Goal: Information Seeking & Learning: Learn about a topic

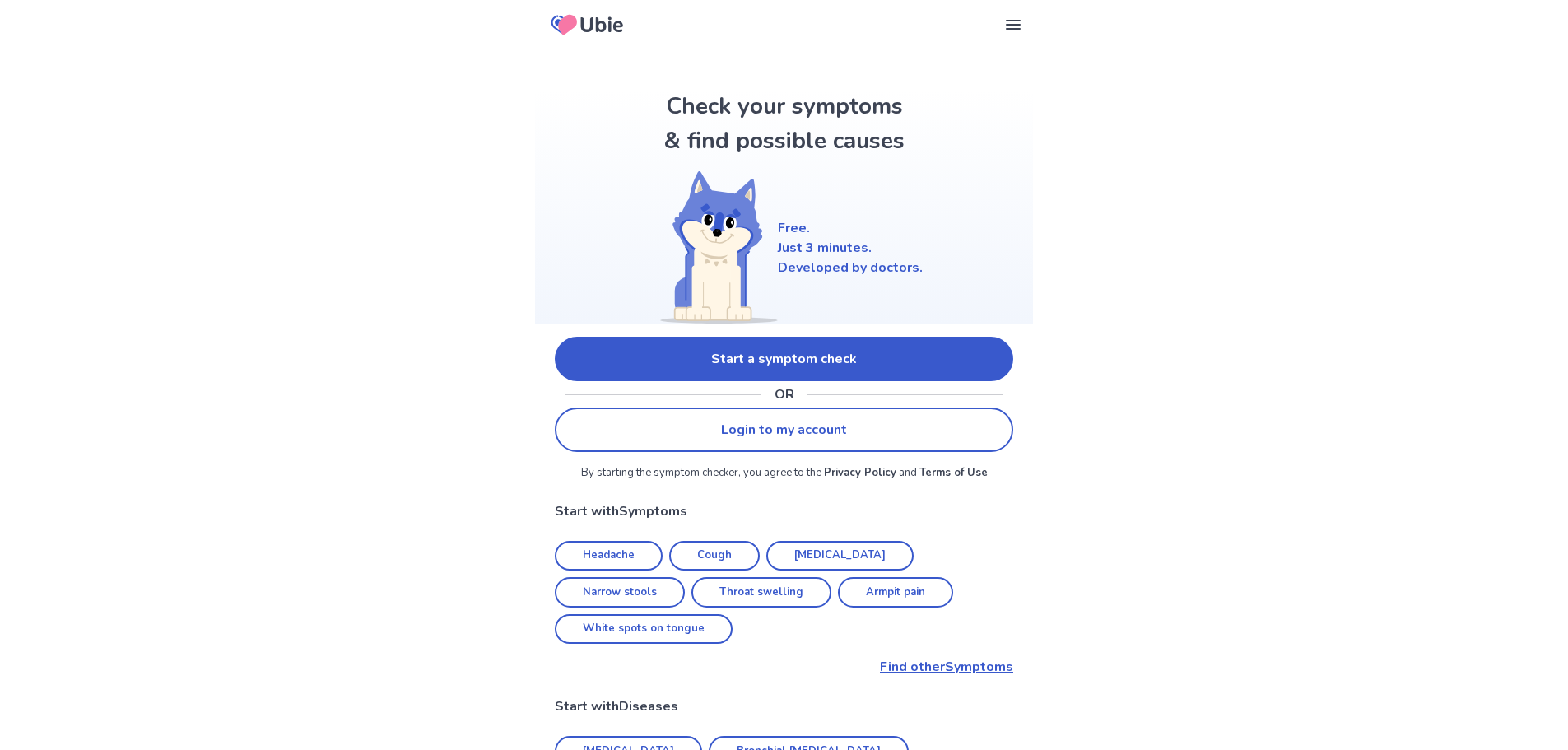
click at [798, 349] on link "Start a symptom check" at bounding box center [784, 359] width 459 height 45
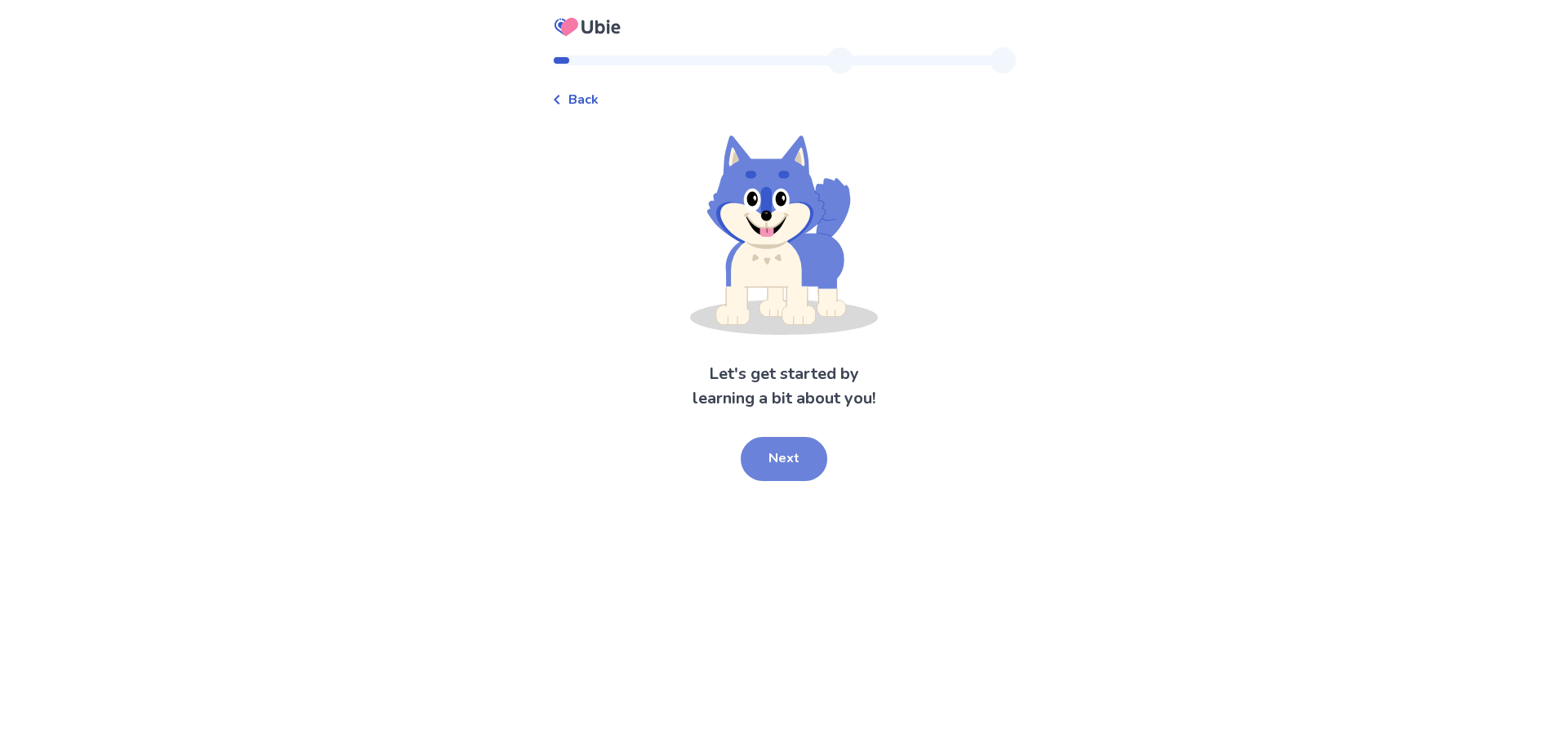
click at [789, 456] on button "Next" at bounding box center [784, 459] width 87 height 44
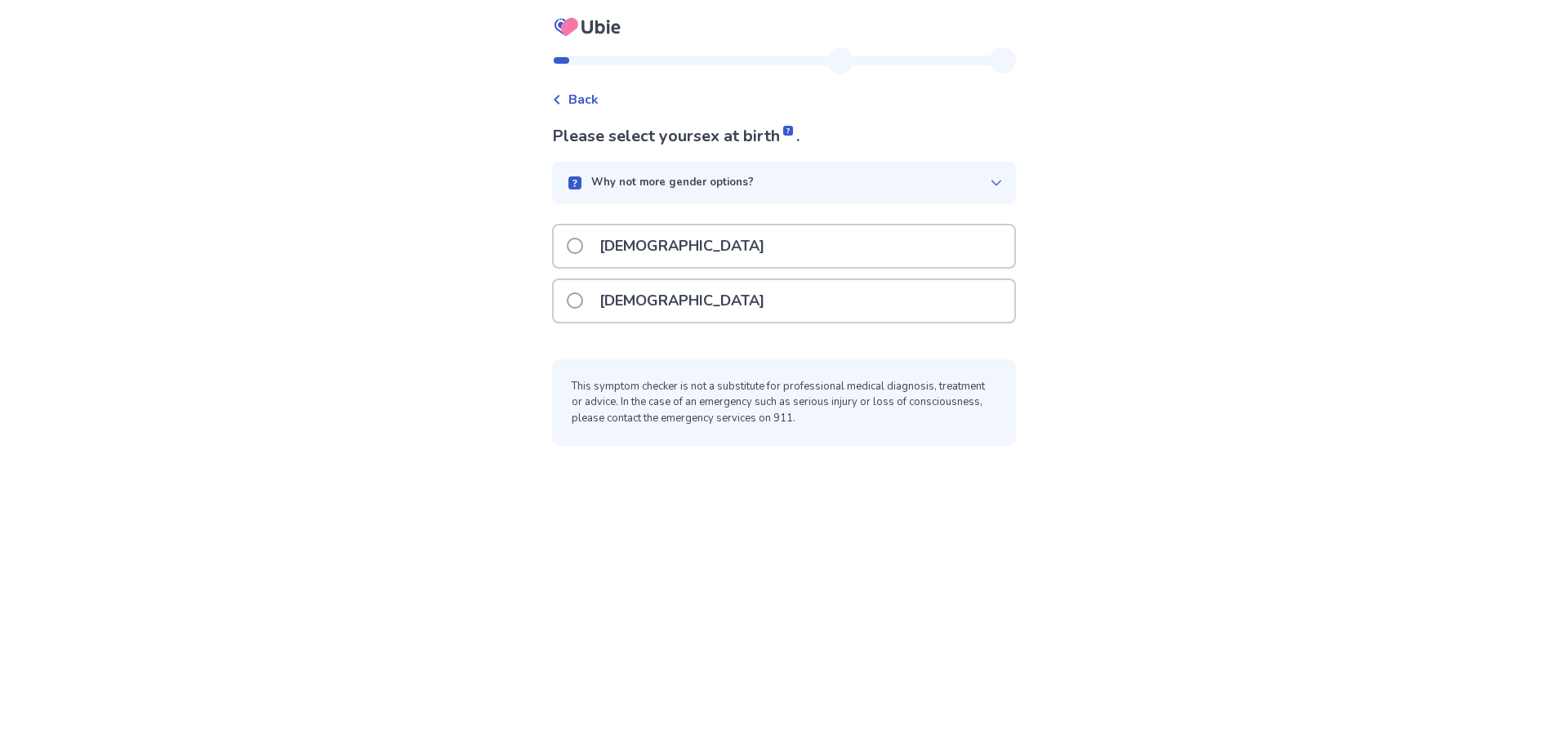
click at [583, 304] on span at bounding box center [575, 301] width 16 height 16
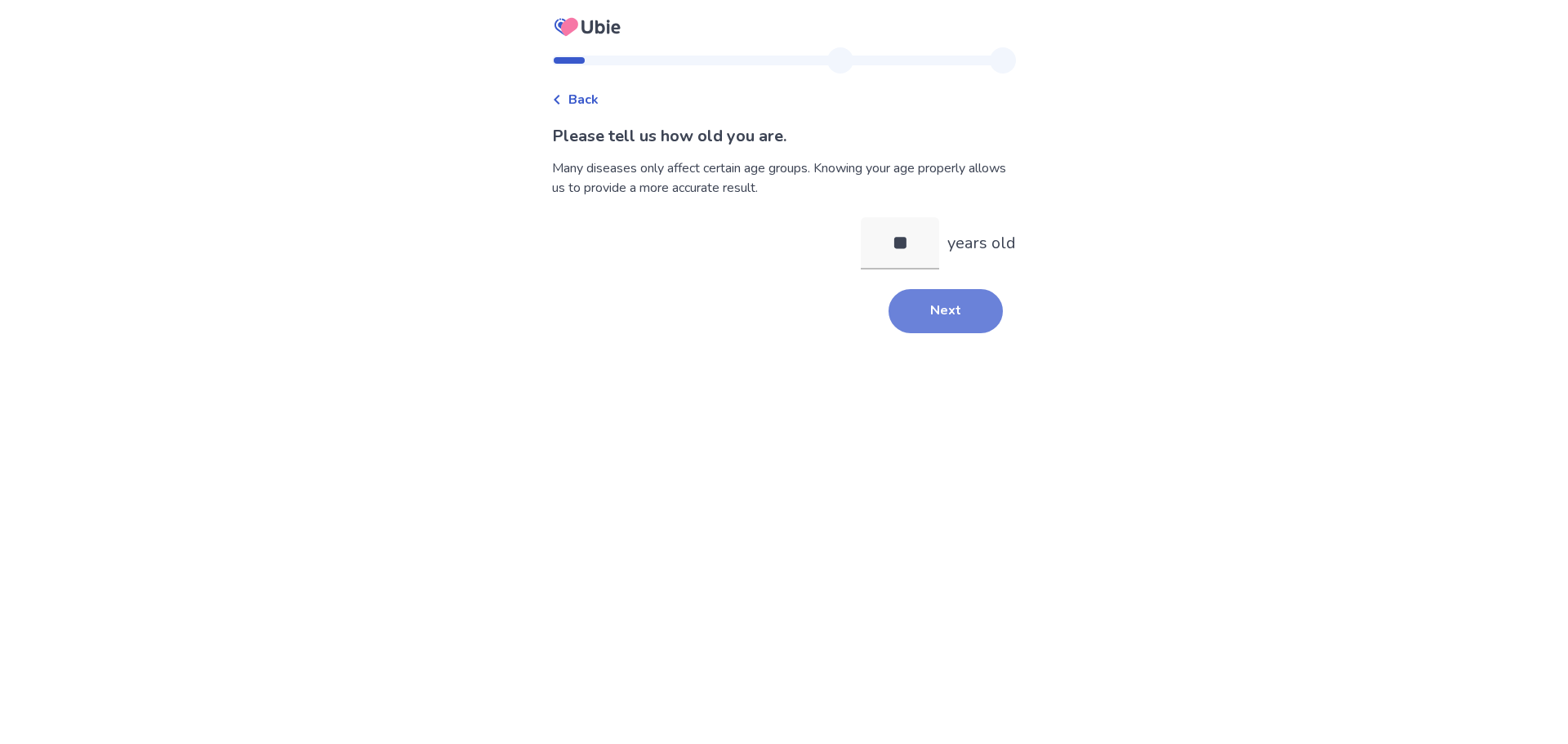
type input "**"
click at [930, 317] on button "Next" at bounding box center [945, 311] width 114 height 44
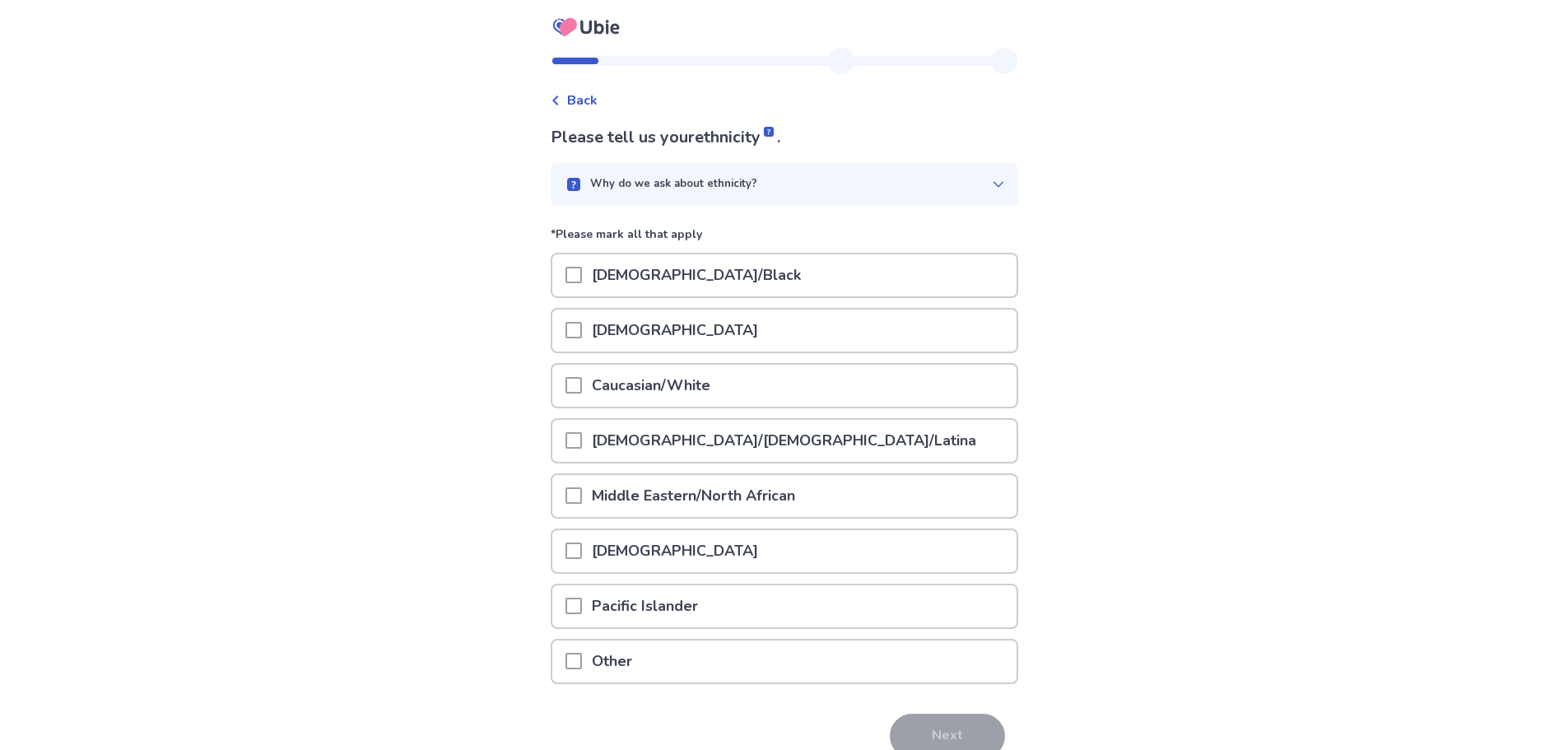
click at [582, 386] on span at bounding box center [574, 386] width 16 height 16
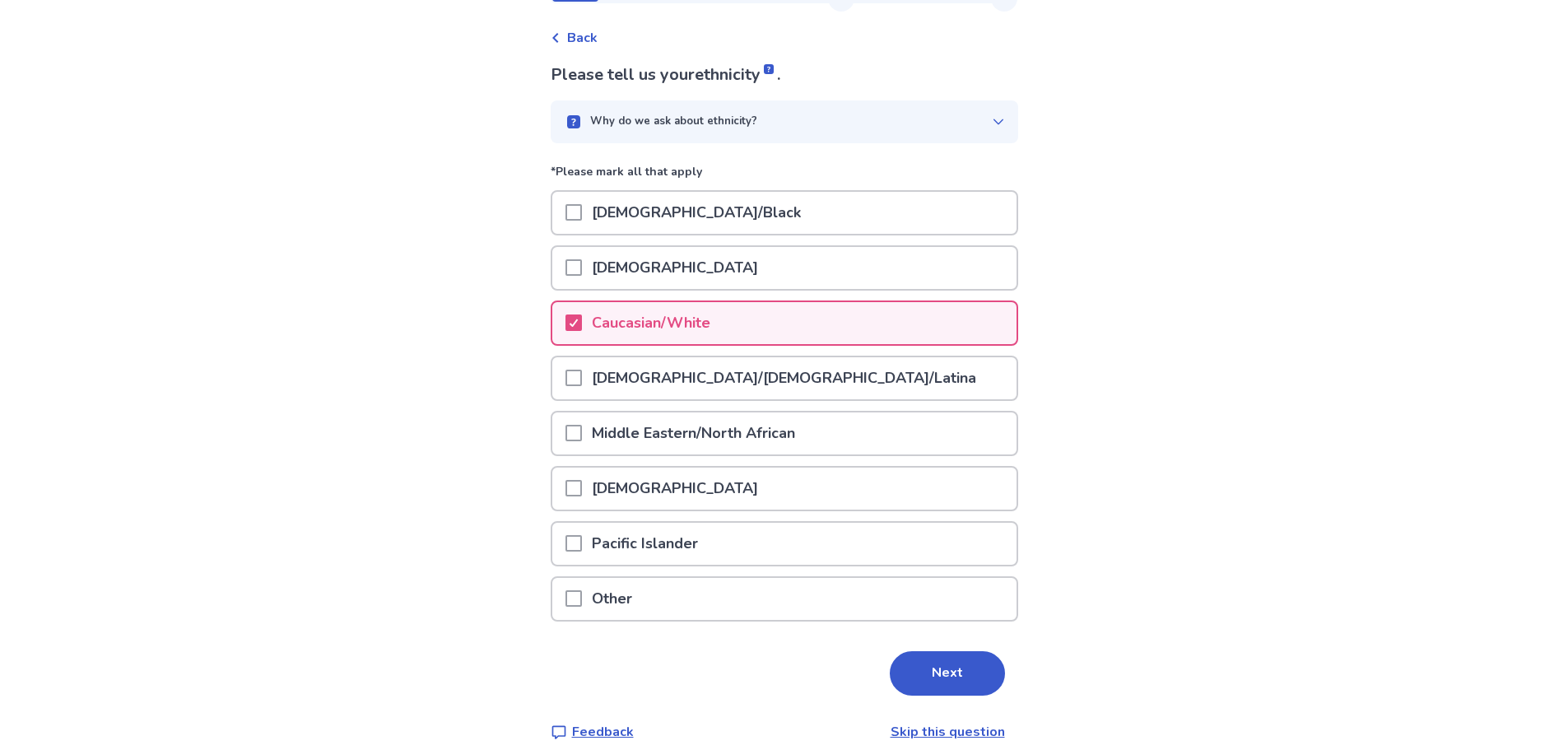
scroll to position [80, 0]
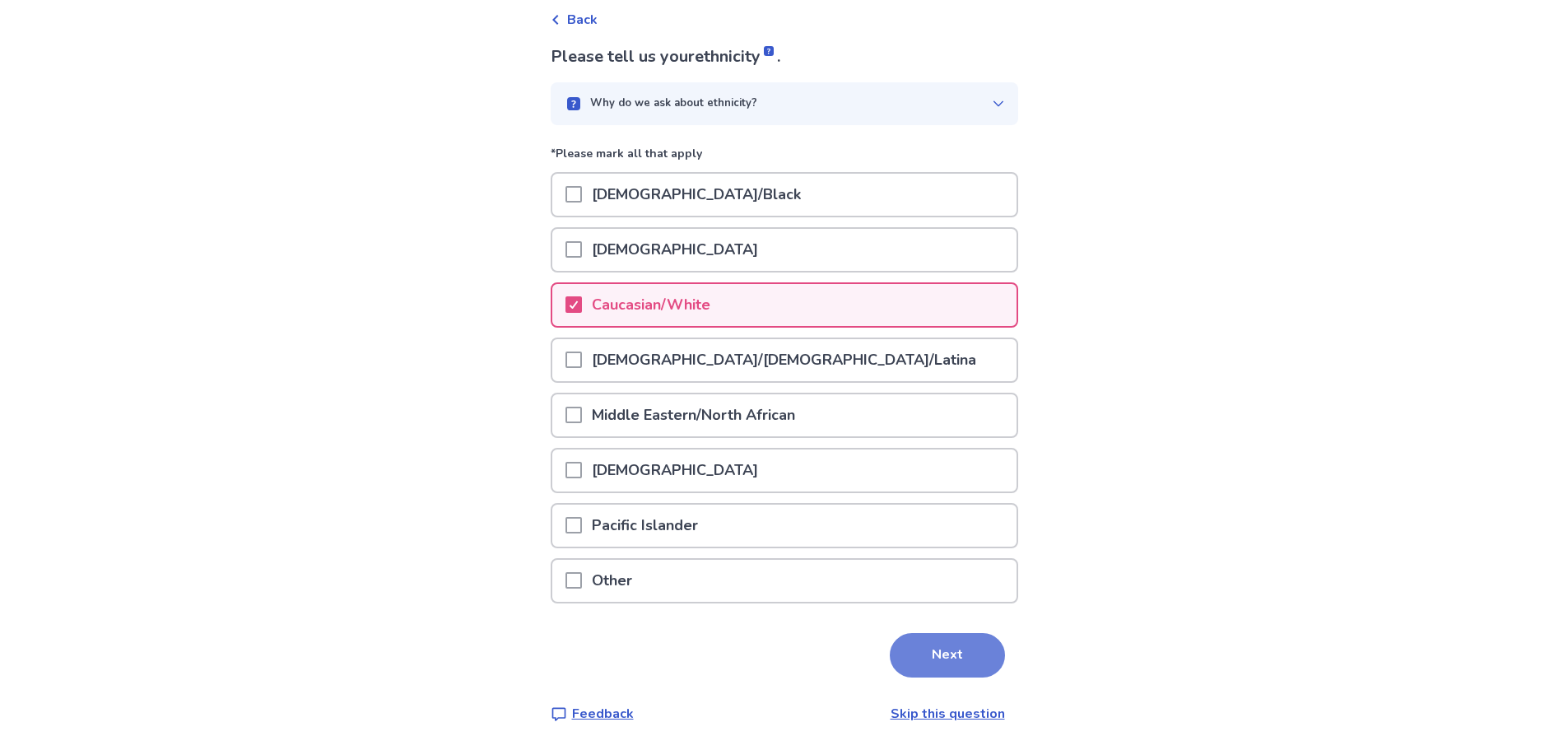
click at [927, 646] on button "Next" at bounding box center [948, 655] width 115 height 45
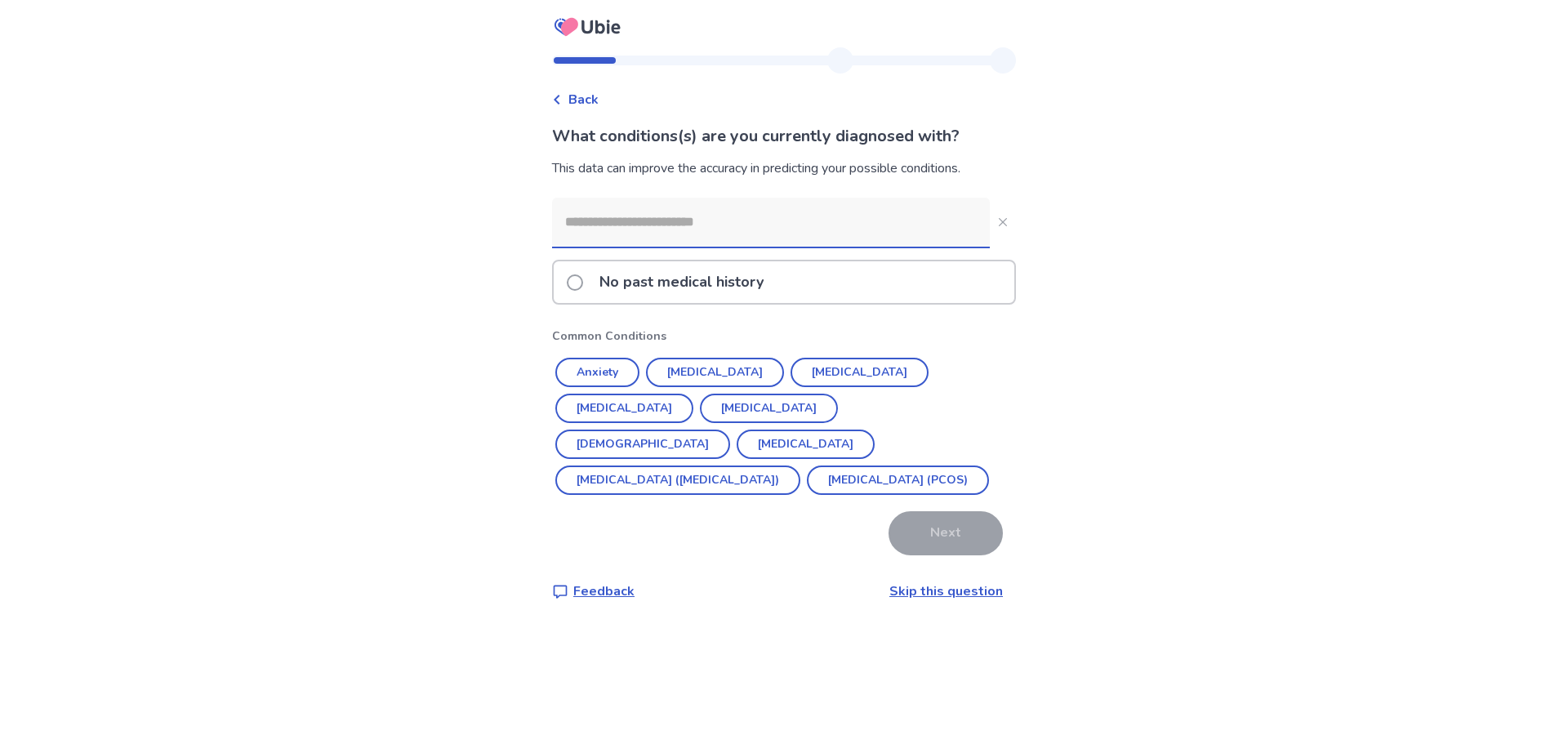
click at [583, 284] on span at bounding box center [575, 283] width 16 height 16
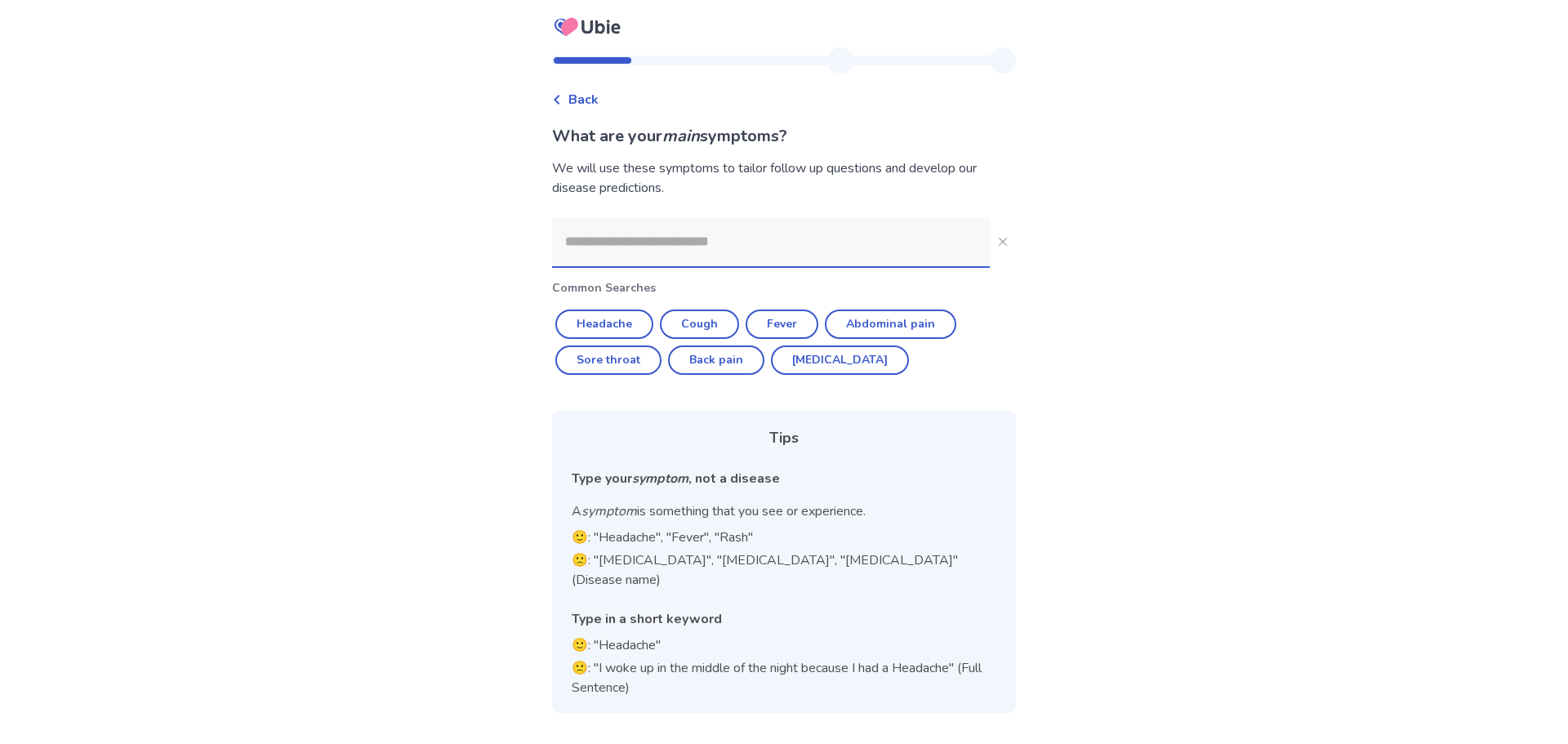
click at [731, 245] on input at bounding box center [770, 242] width 438 height 49
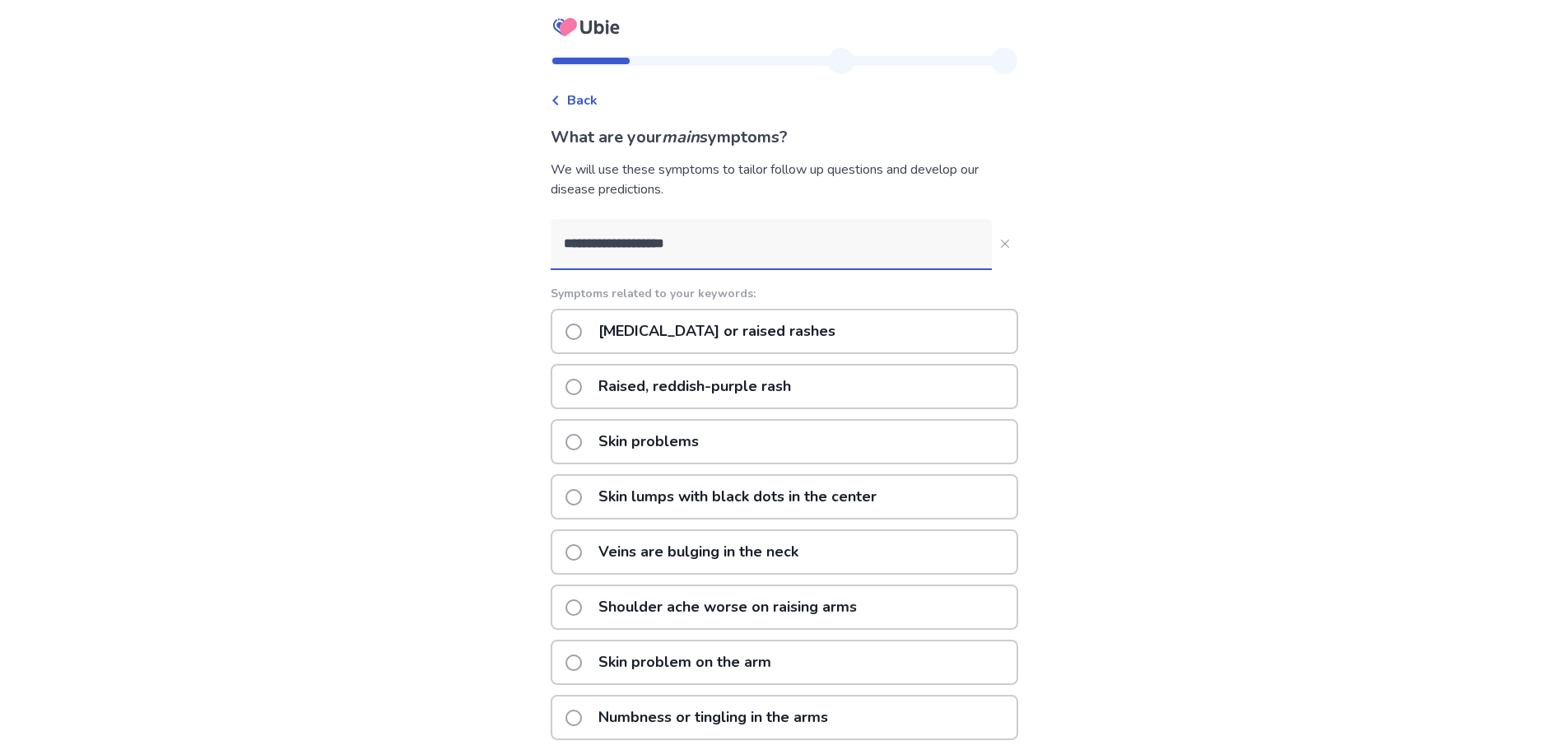
type input "**********"
click at [585, 343] on label "[MEDICAL_DATA] or raised rashes" at bounding box center [705, 332] width 280 height 42
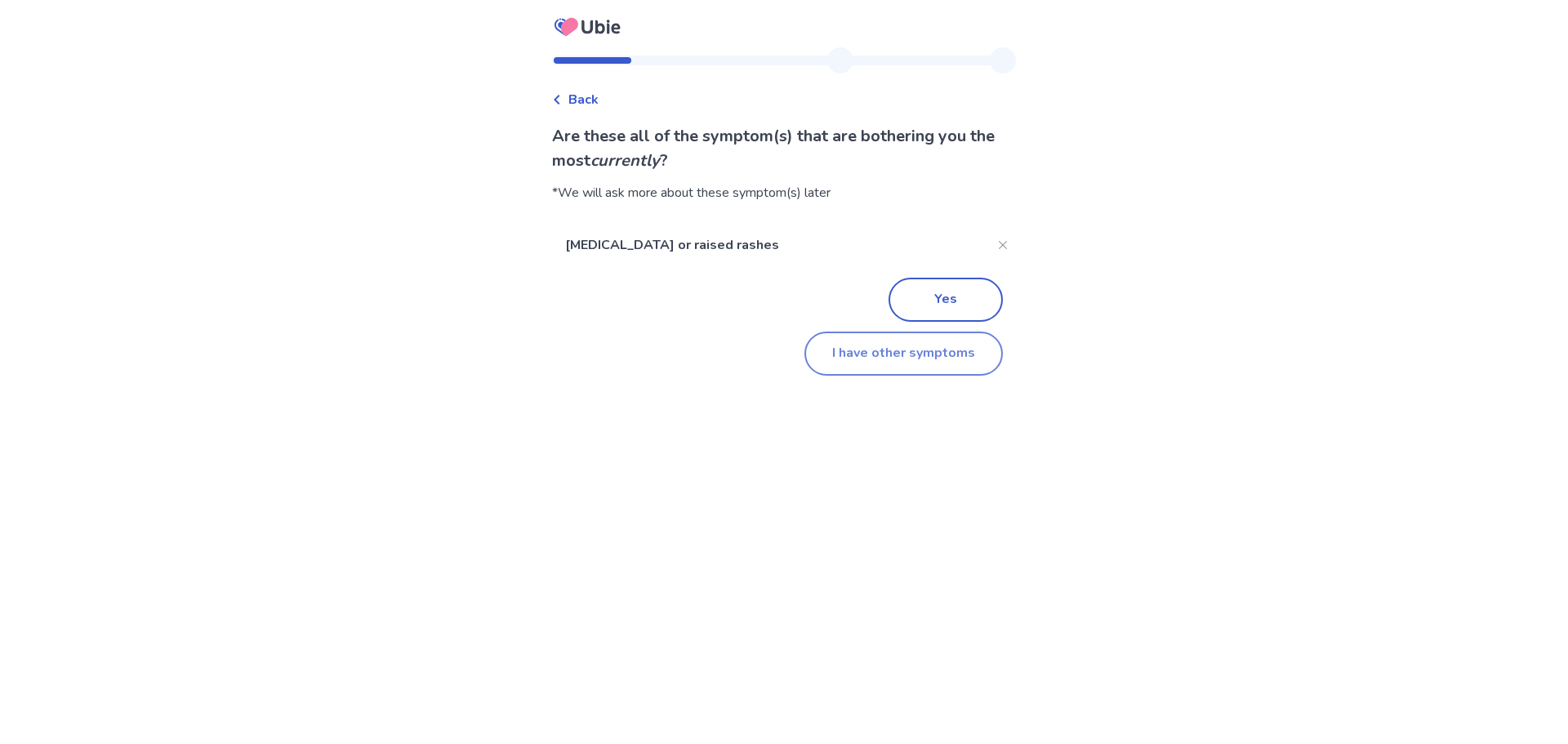
click at [924, 348] on button "I have other symptoms" at bounding box center [903, 353] width 198 height 44
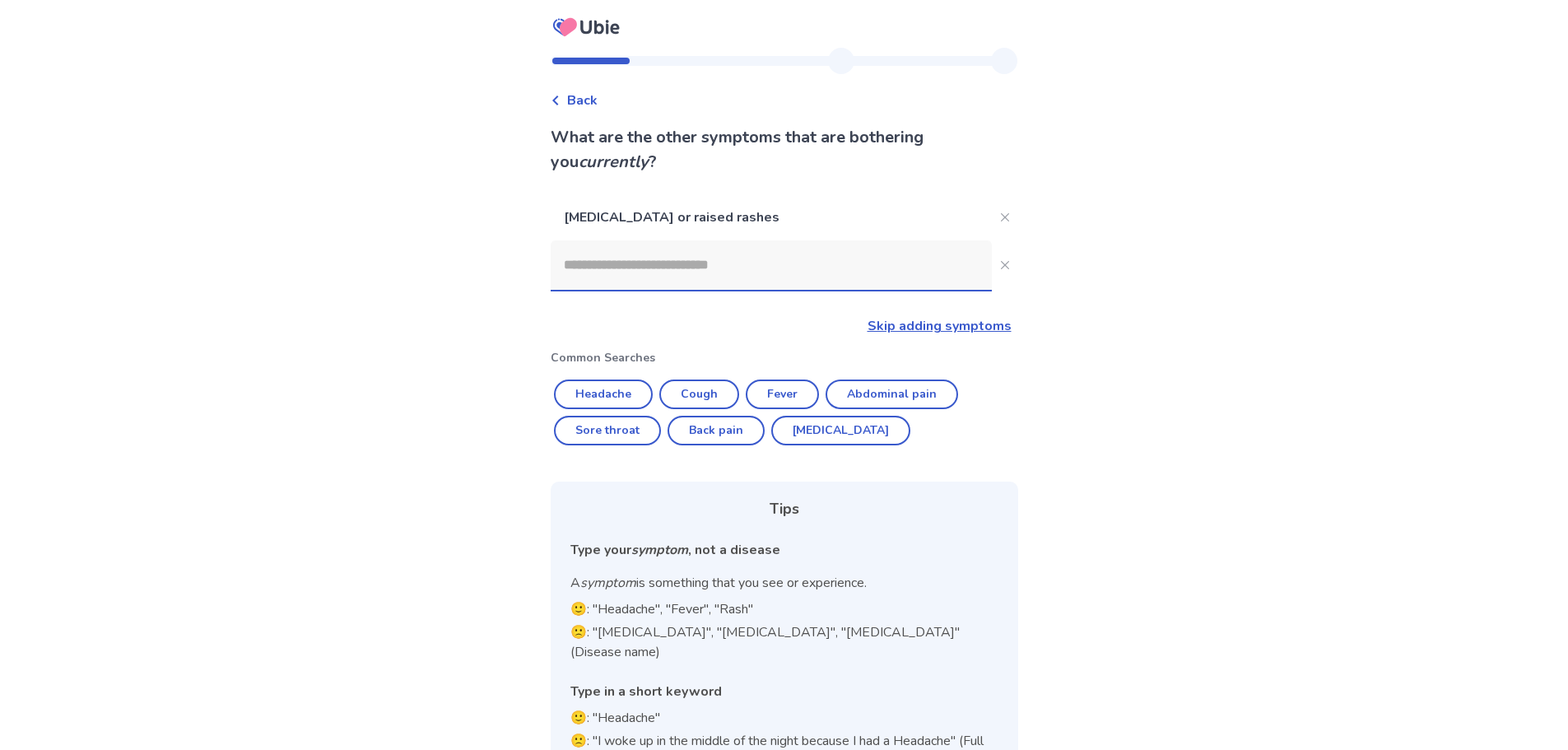
click at [697, 280] on input at bounding box center [771, 265] width 441 height 49
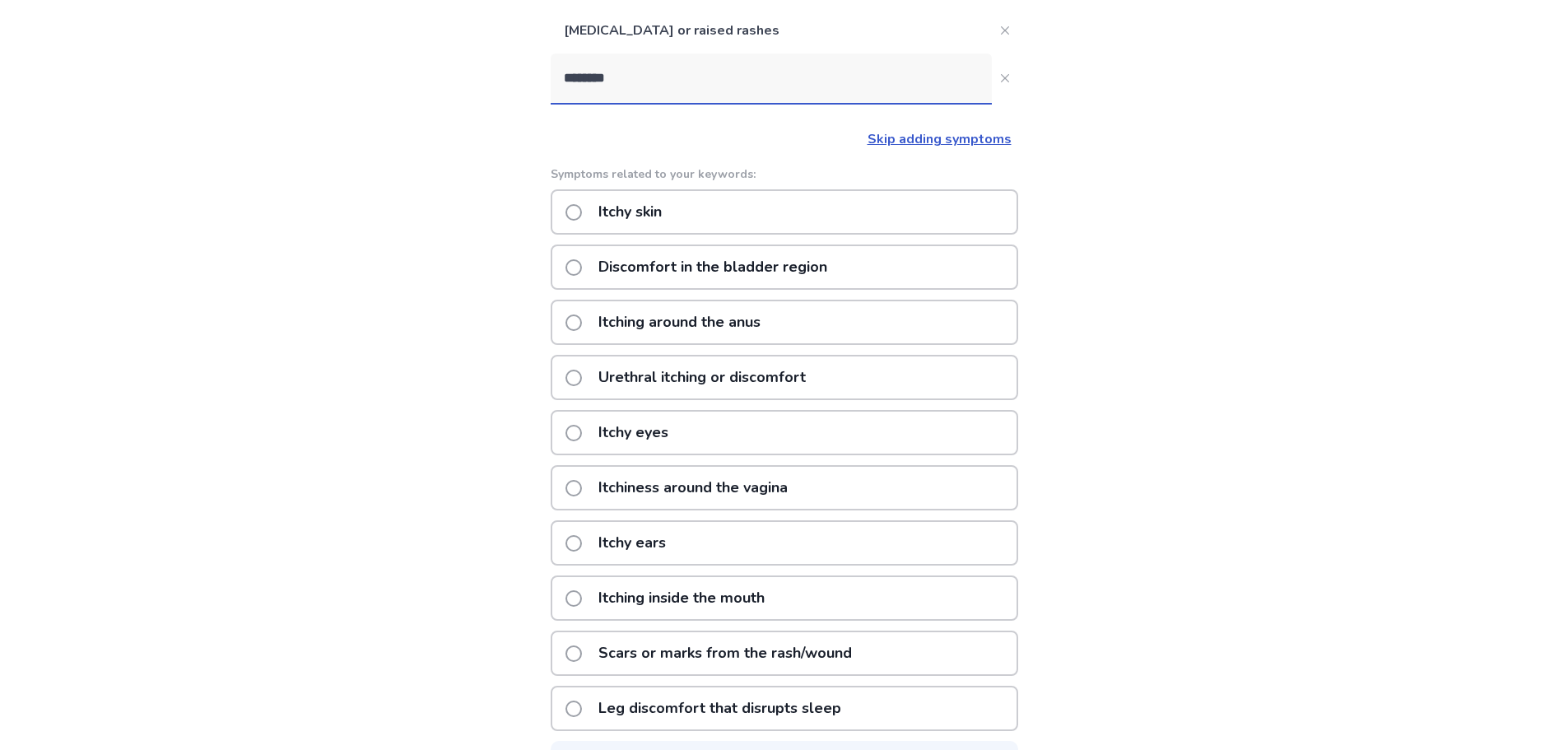
scroll to position [87, 0]
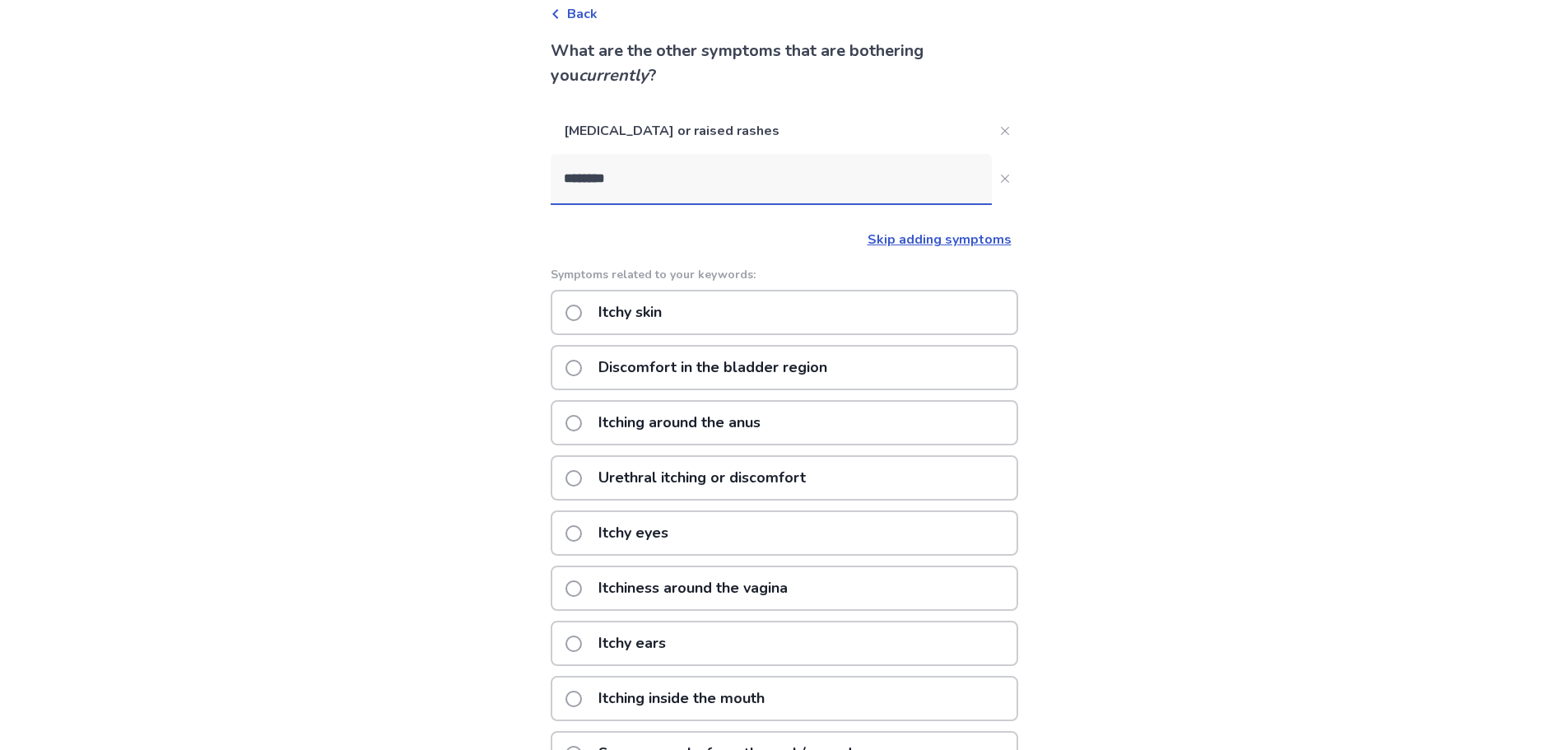
type input "********"
click at [577, 312] on span at bounding box center [574, 312] width 16 height 16
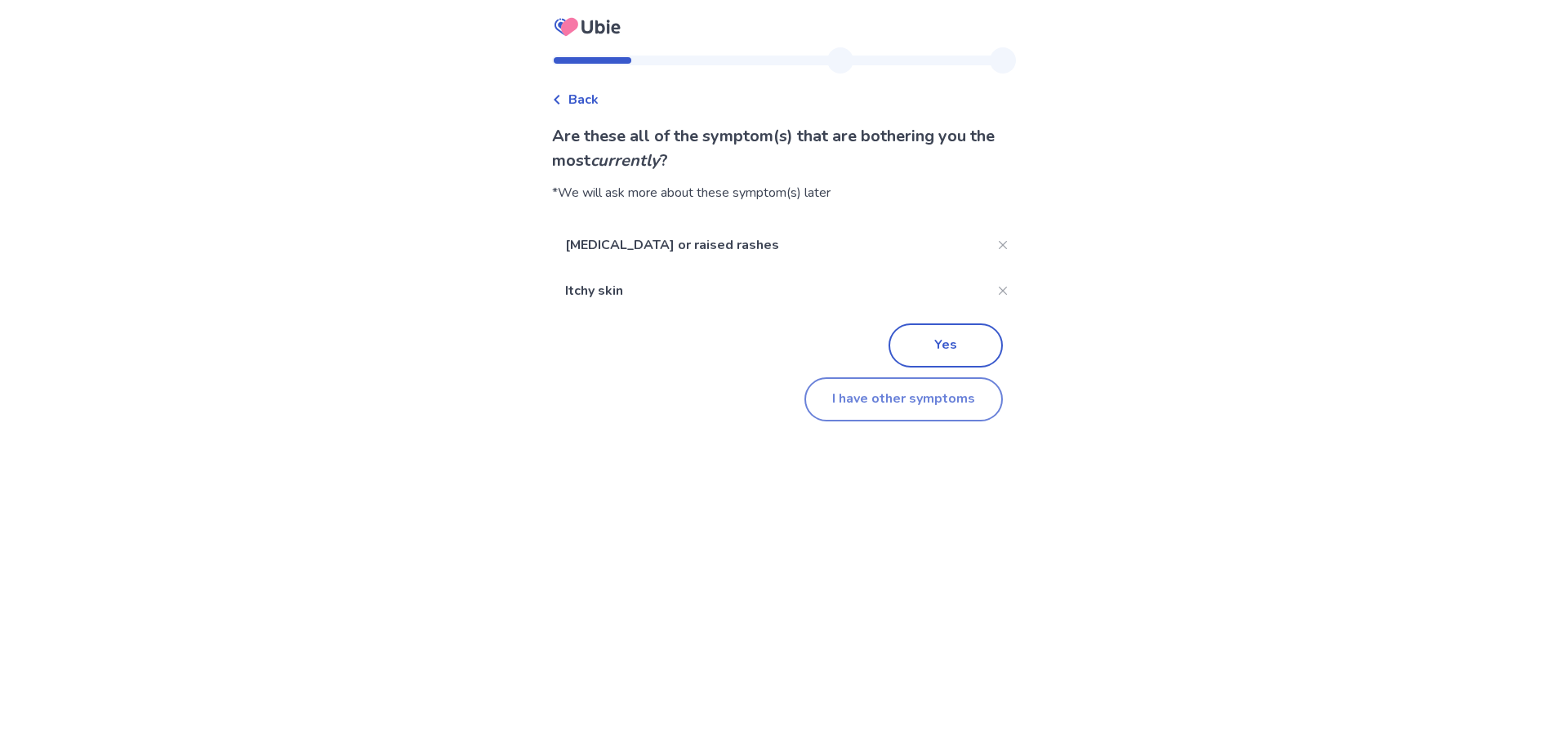
click at [933, 398] on button "I have other symptoms" at bounding box center [903, 399] width 198 height 44
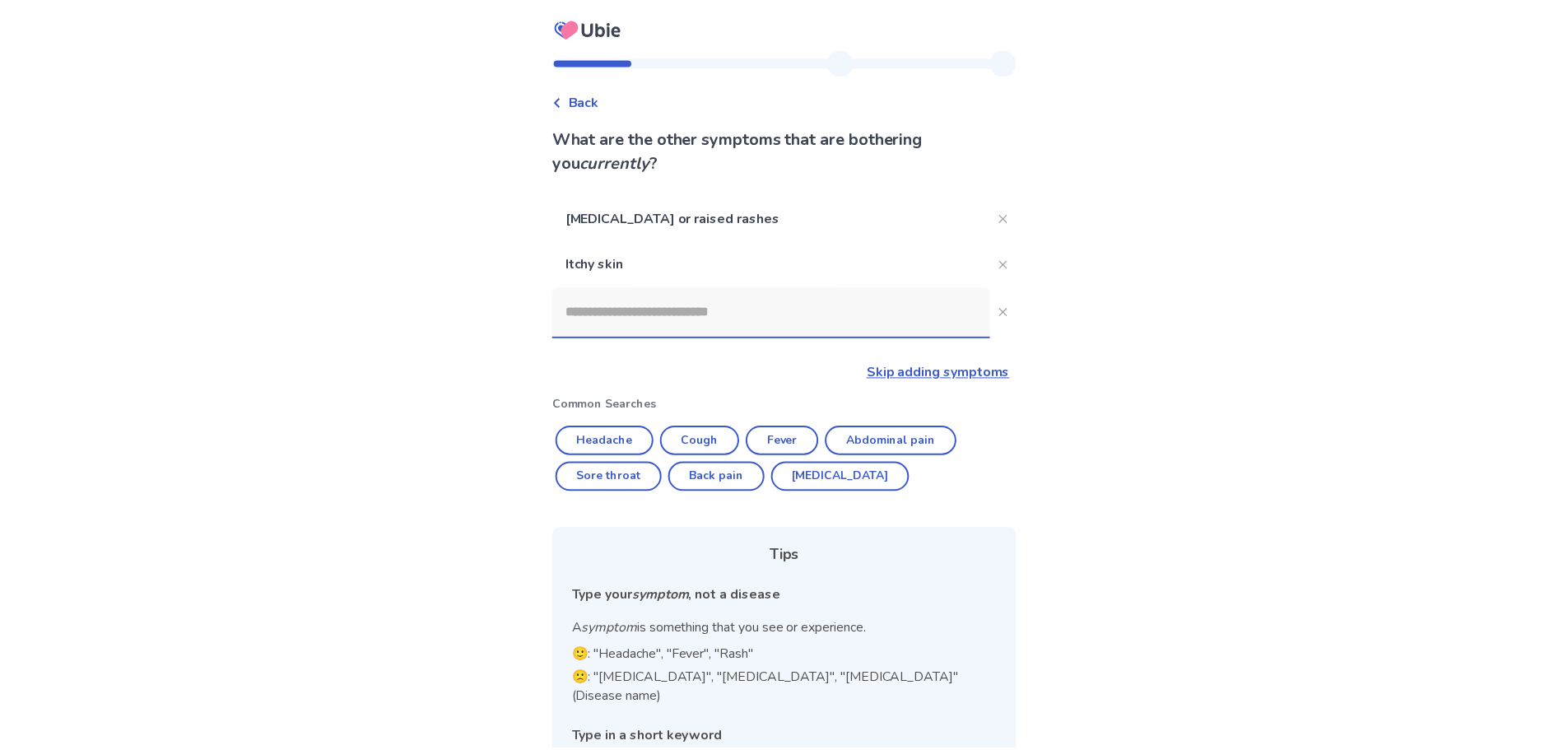
scroll to position [83, 0]
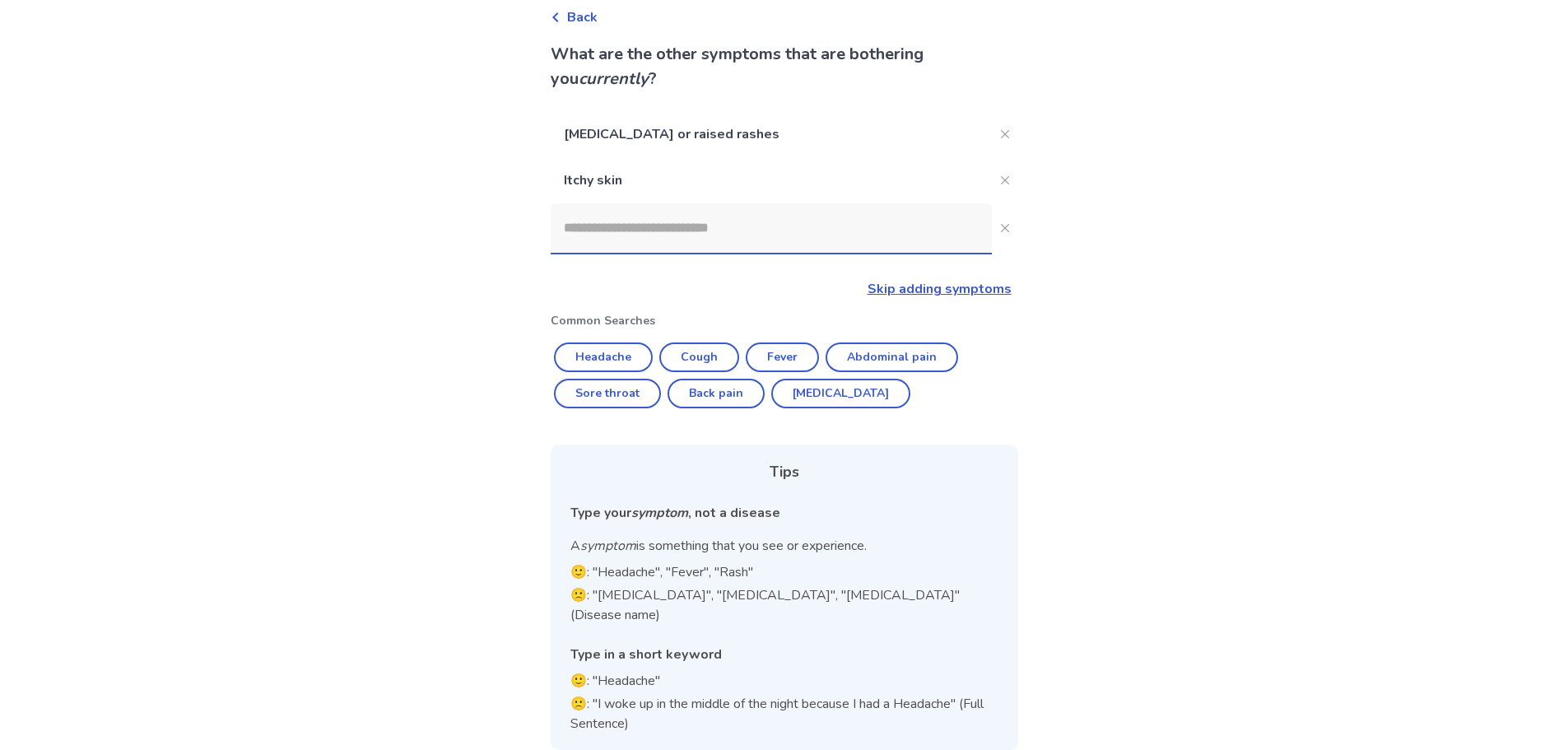
click at [922, 287] on link "Skip adding symptoms" at bounding box center [940, 289] width 144 height 18
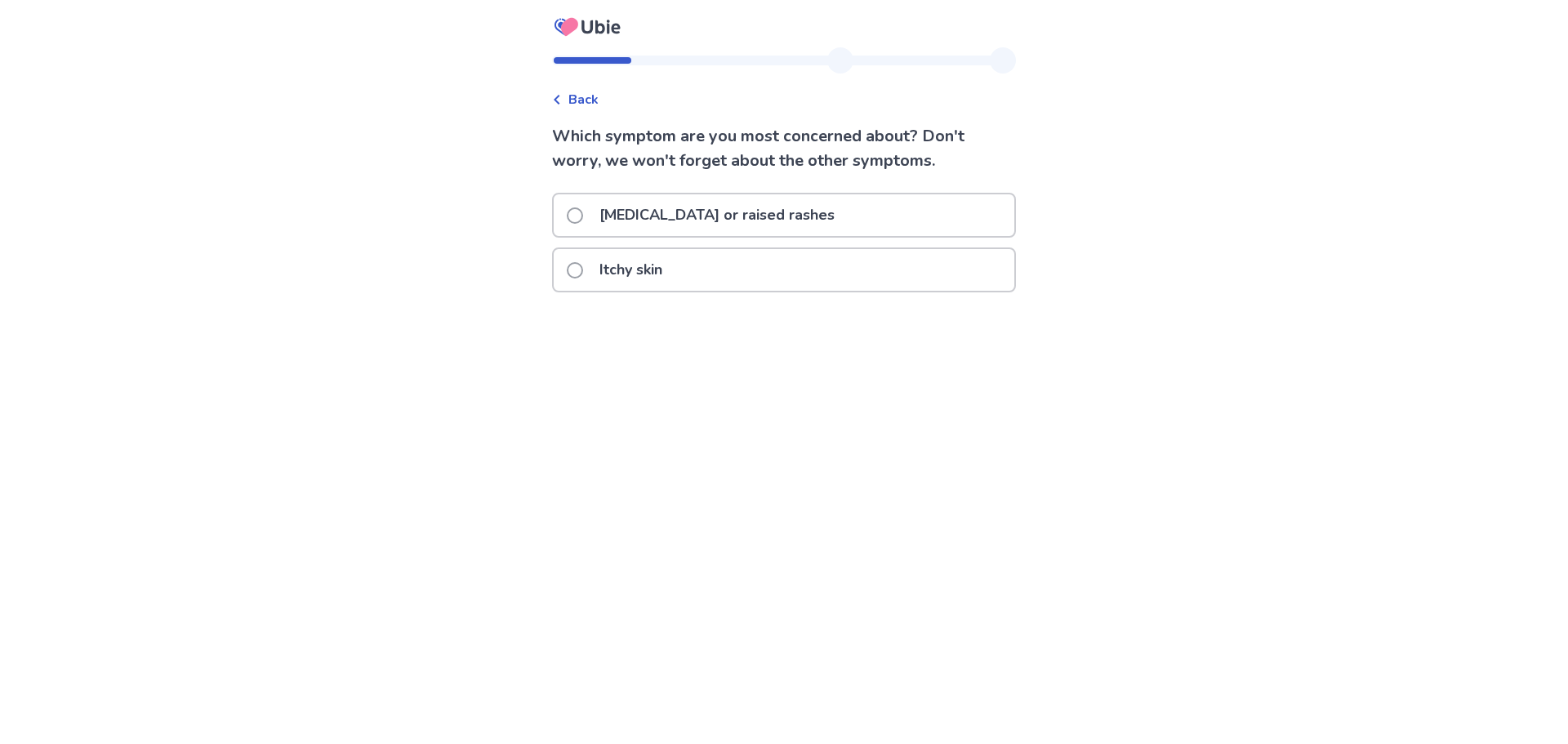
click at [580, 227] on label "[MEDICAL_DATA] or raised rashes" at bounding box center [705, 215] width 277 height 42
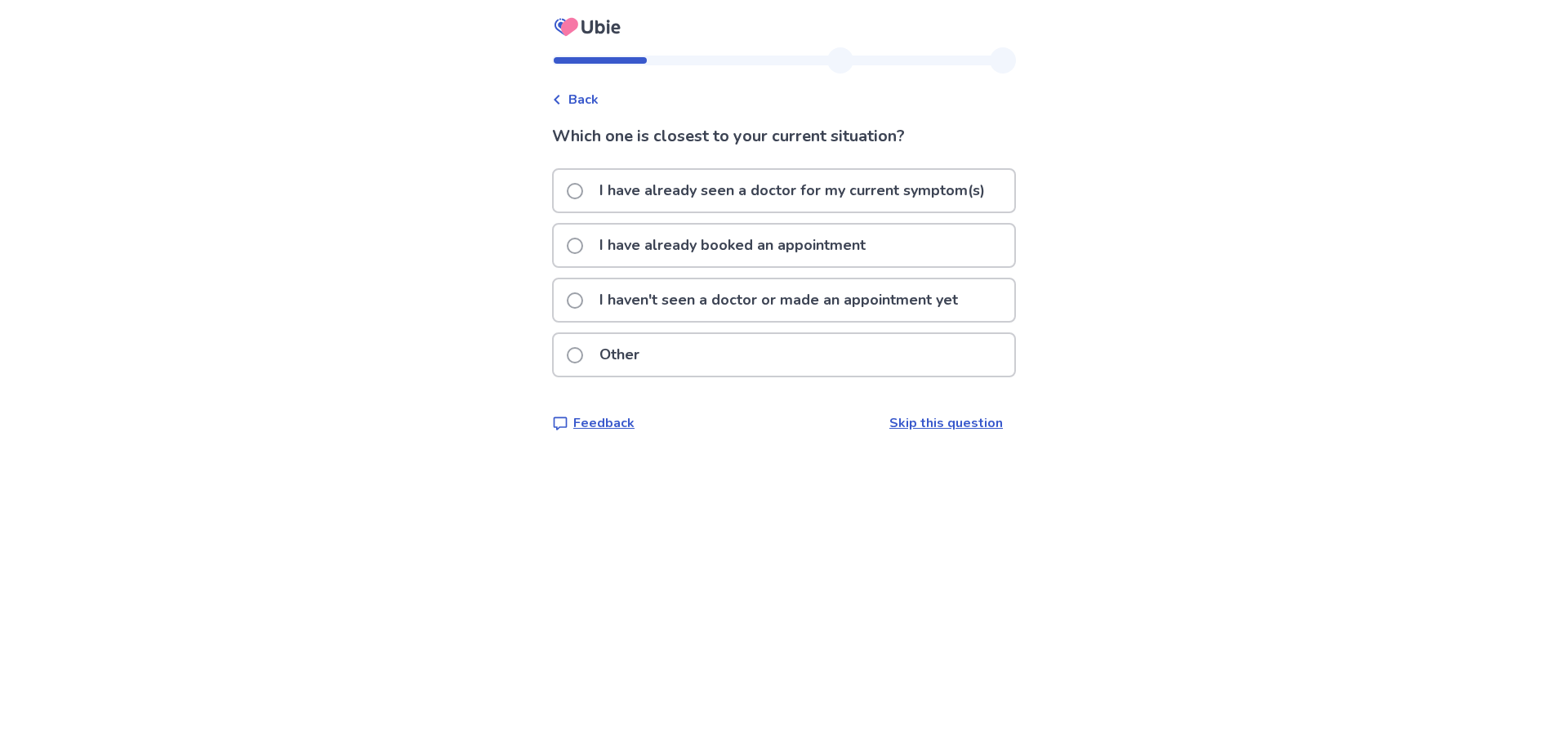
click at [583, 306] on span at bounding box center [575, 301] width 16 height 16
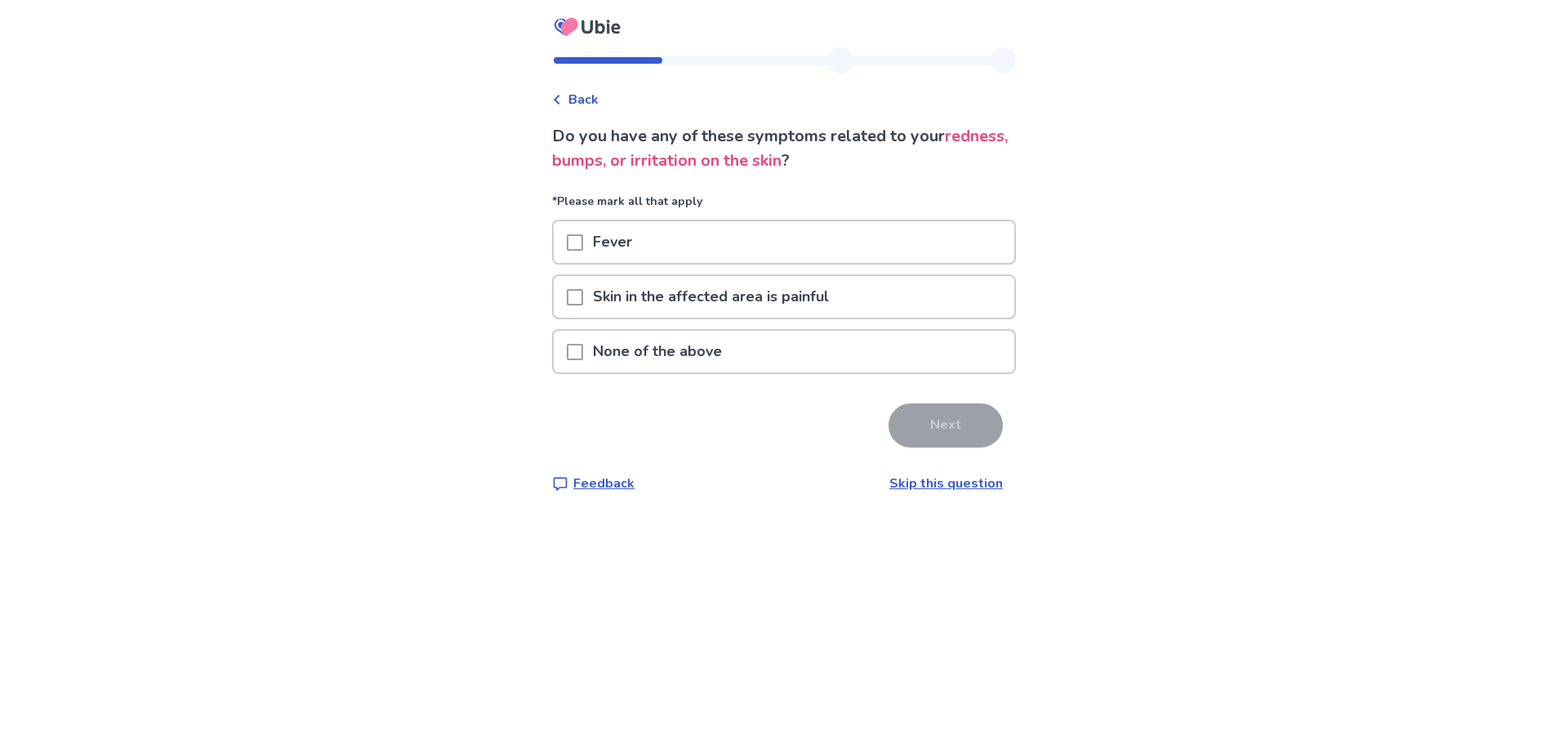
click at [583, 359] on span at bounding box center [575, 352] width 16 height 16
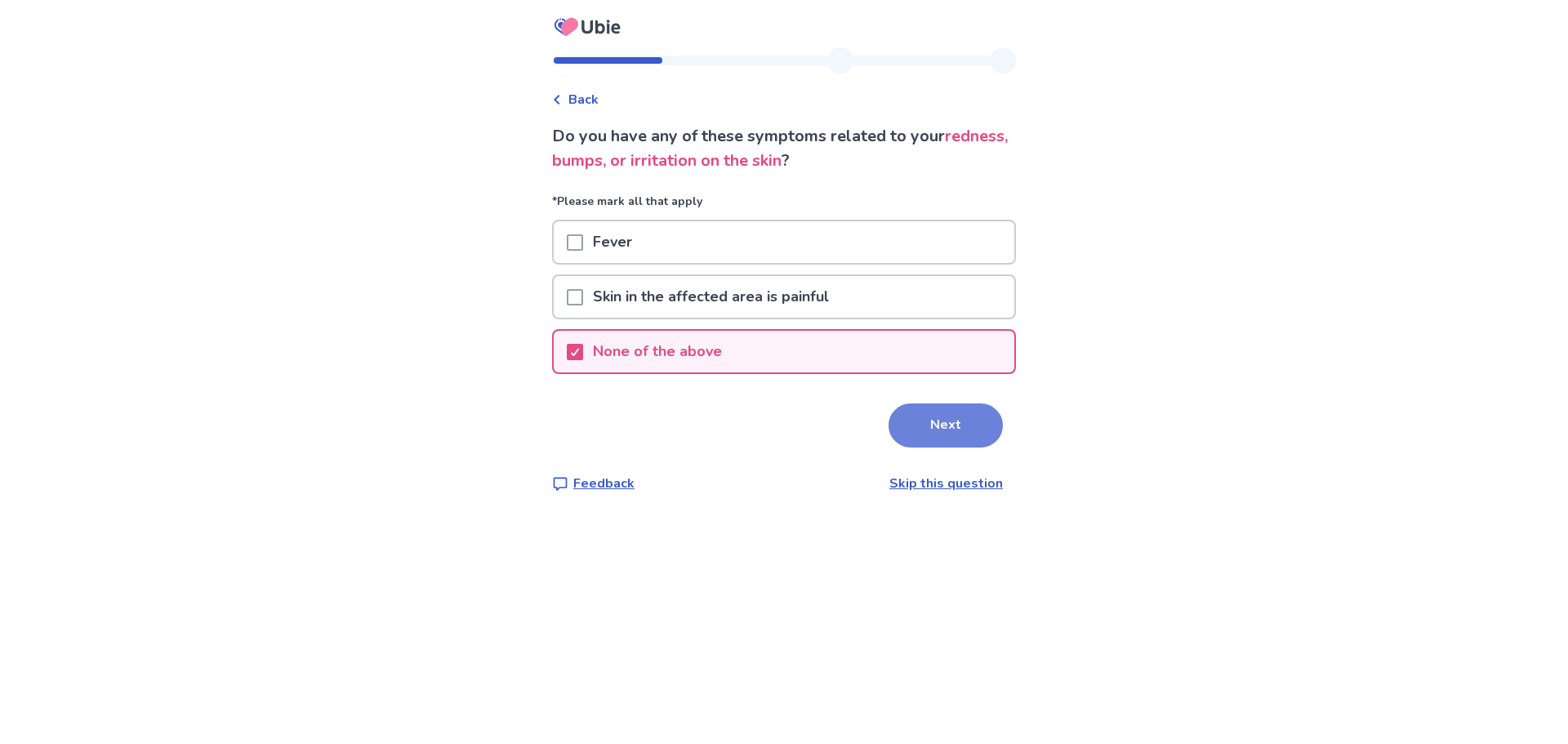
click at [918, 428] on button "Next" at bounding box center [945, 425] width 114 height 44
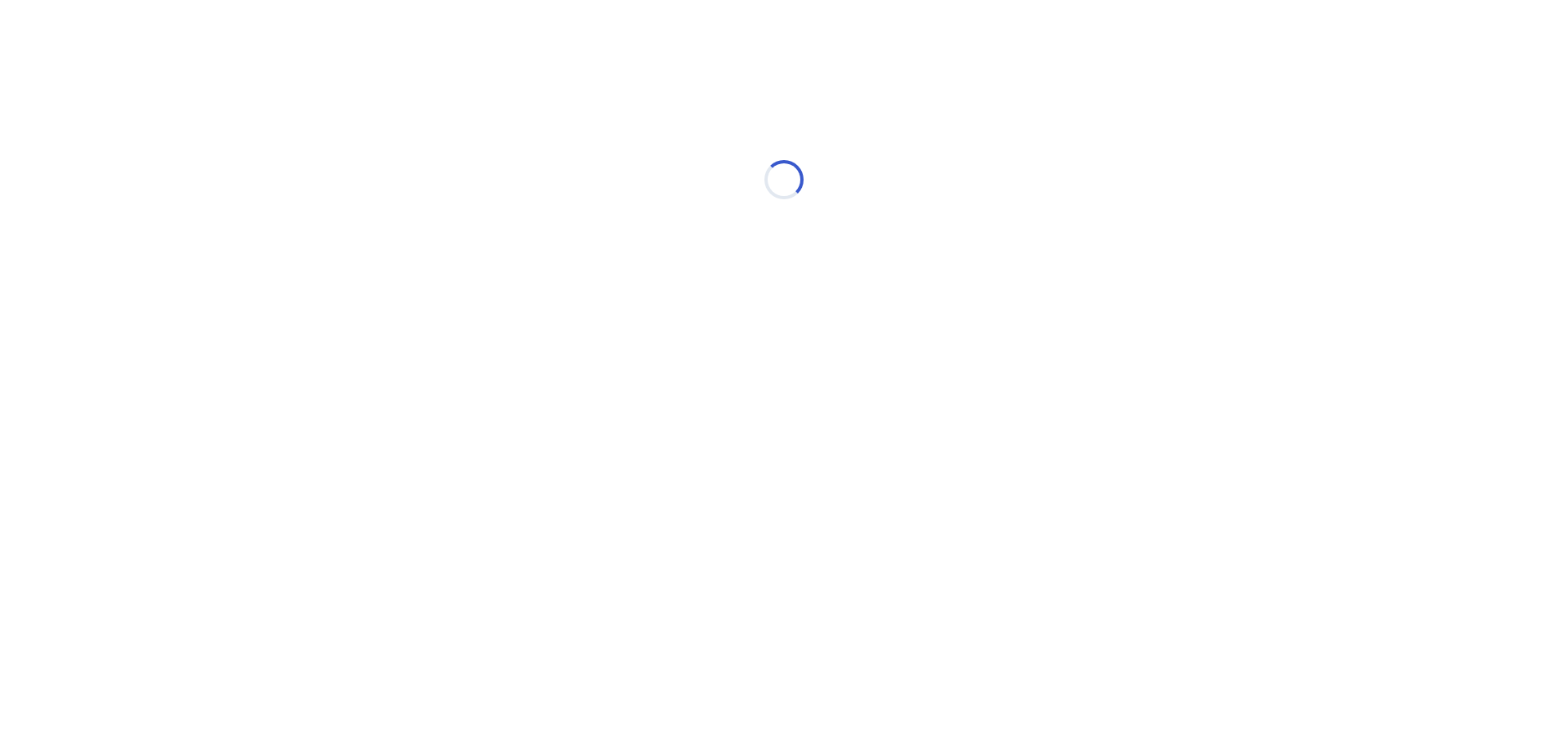
select select "*"
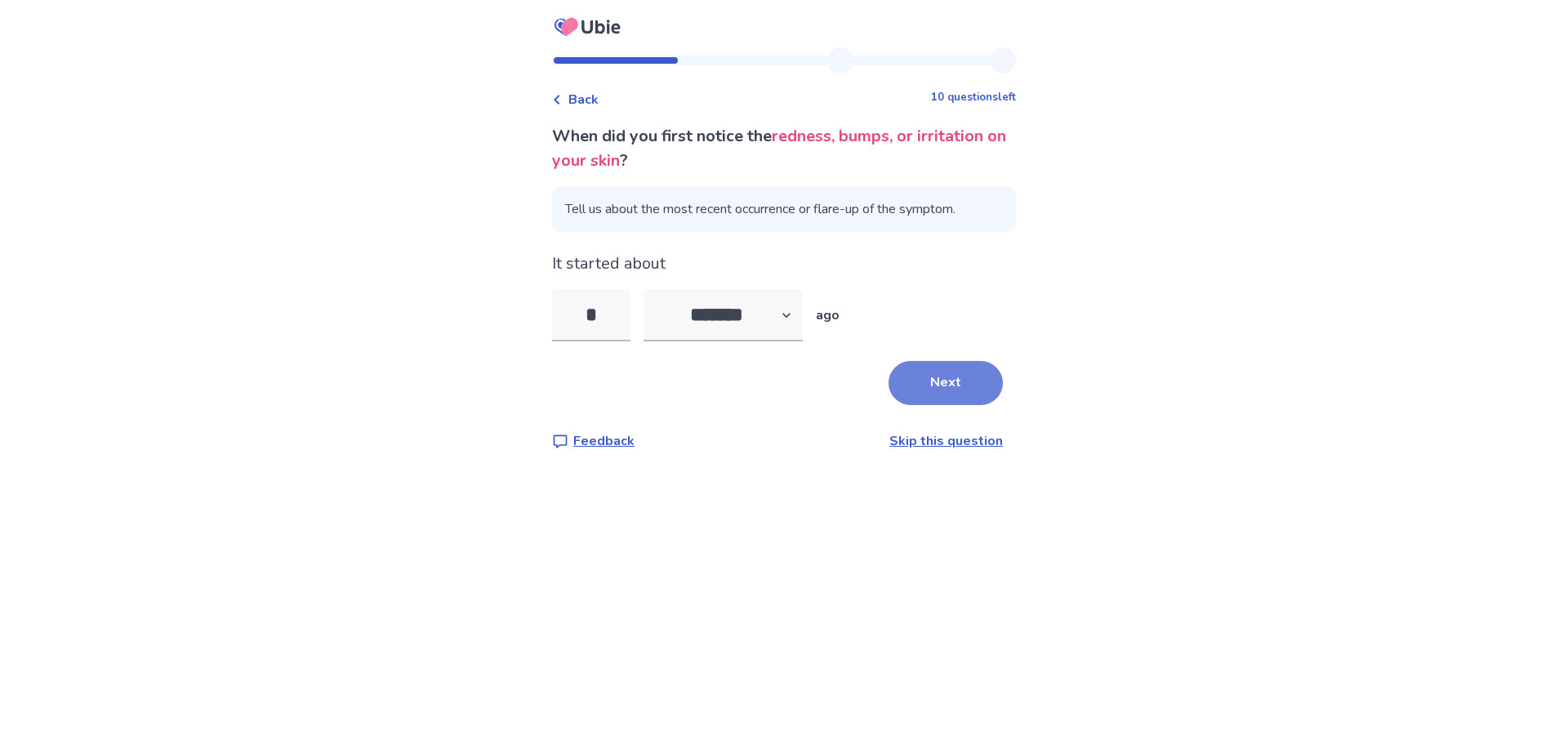
type input "*"
click at [938, 372] on button "Next" at bounding box center [945, 382] width 114 height 44
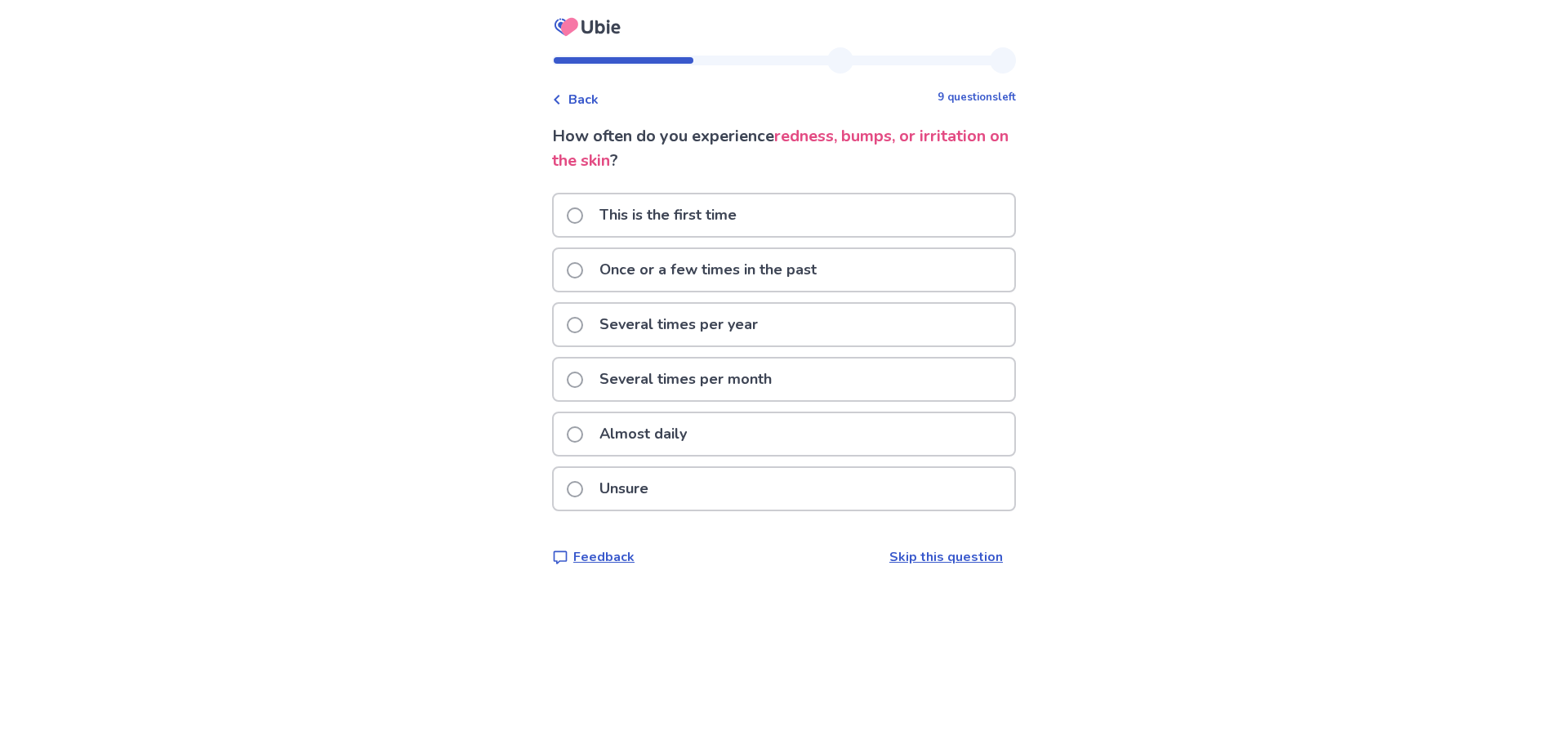
click at [579, 277] on label "Once or a few times in the past" at bounding box center [696, 270] width 260 height 42
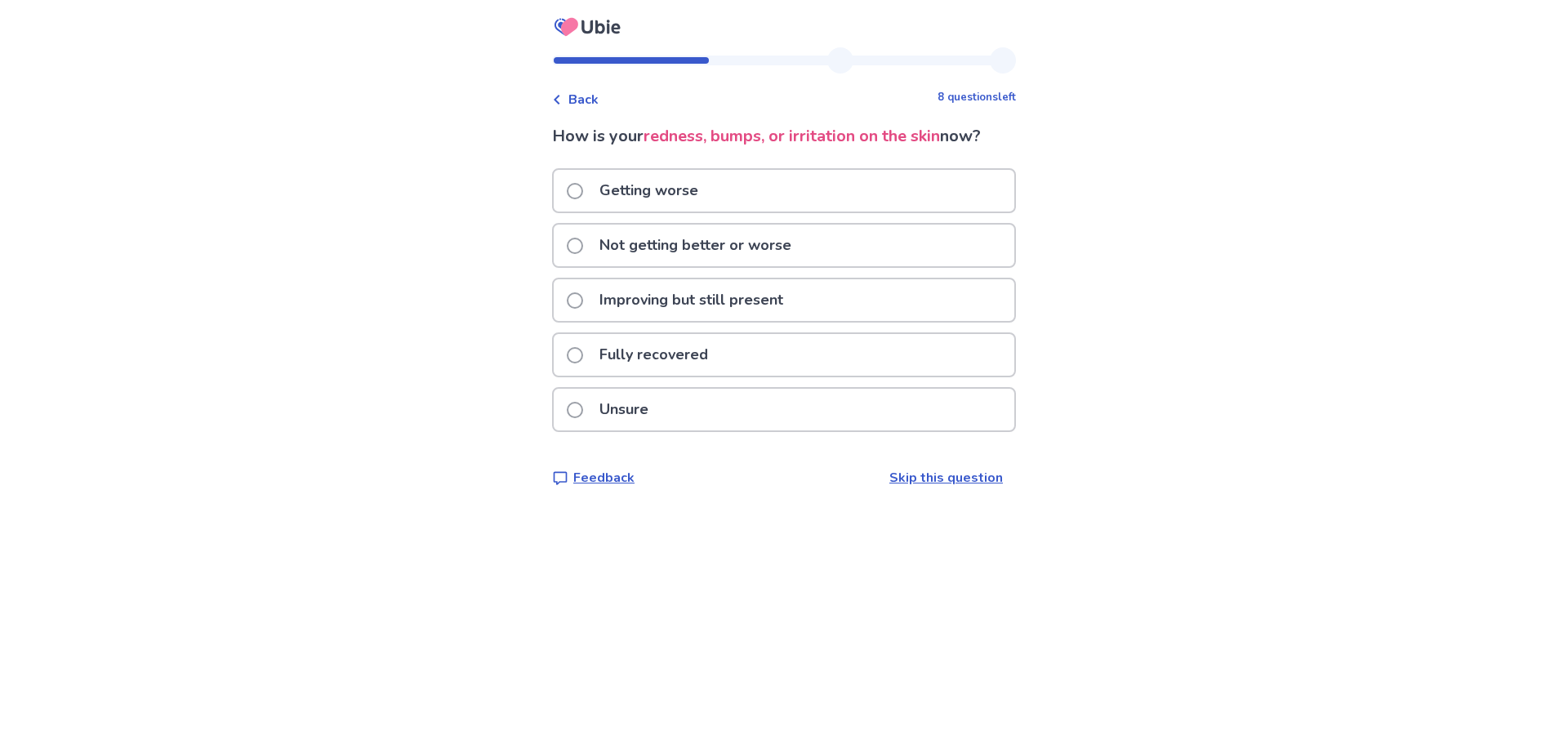
click at [583, 296] on span at bounding box center [575, 301] width 16 height 16
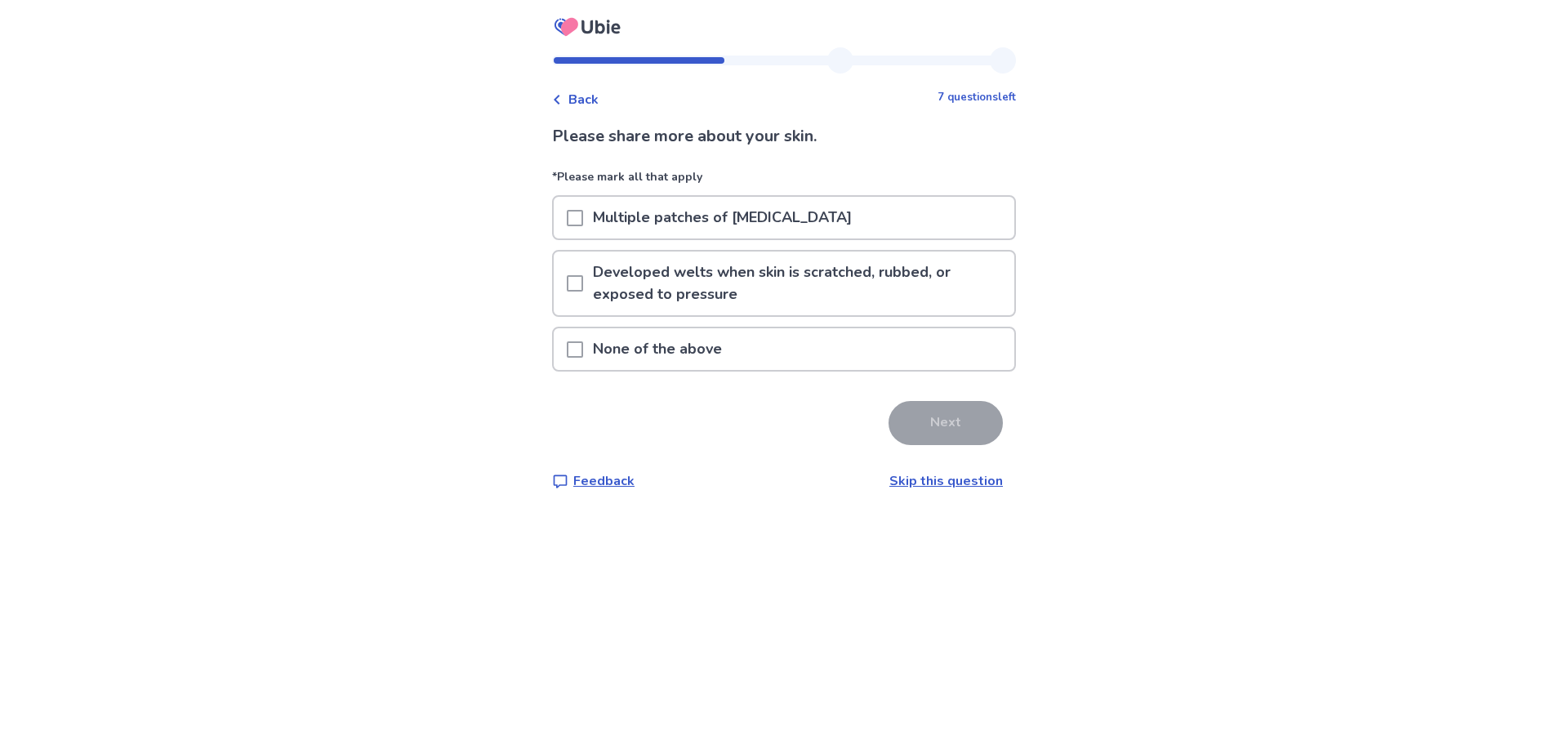
click at [595, 237] on p "Multiple patches of [MEDICAL_DATA]" at bounding box center [721, 217] width 278 height 42
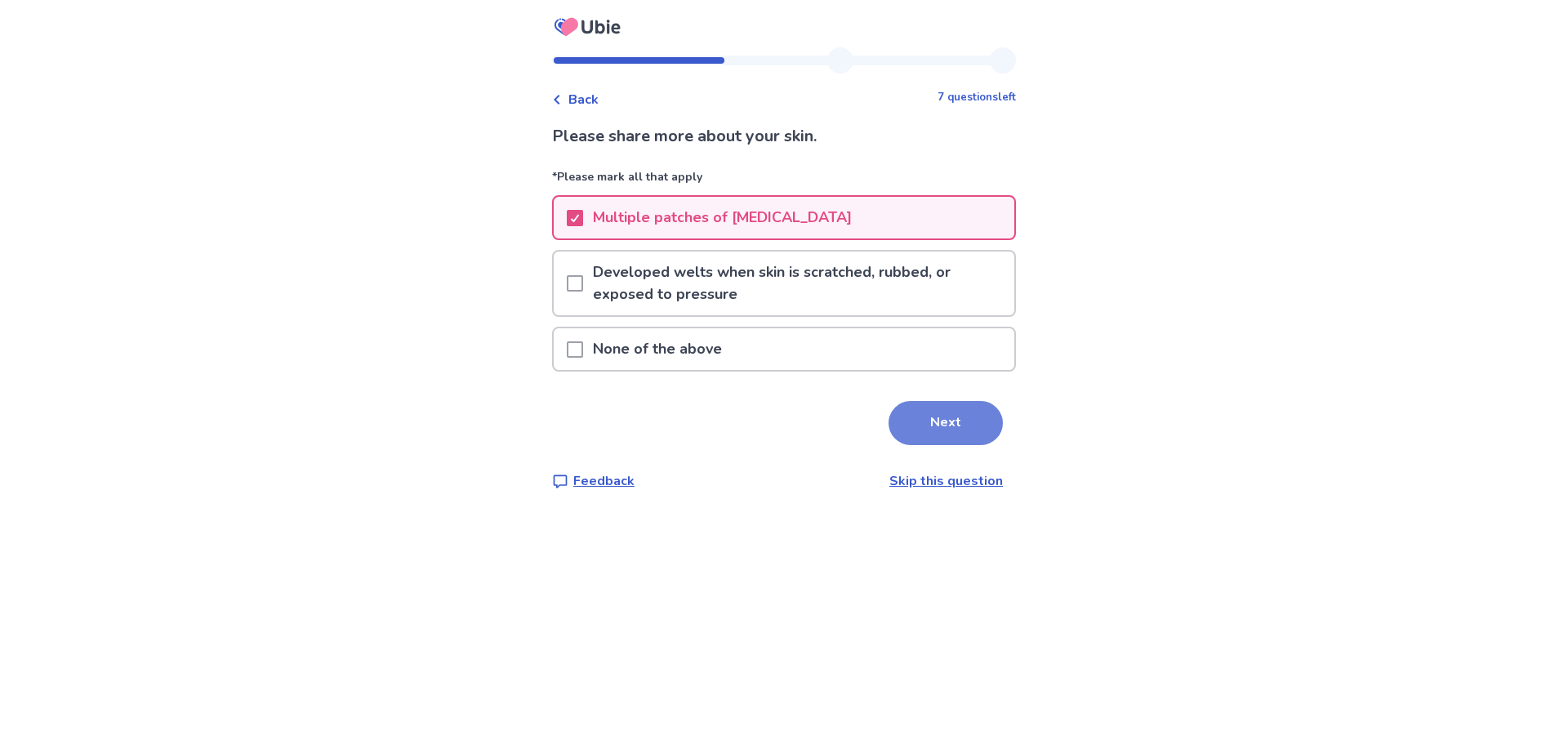
click at [937, 429] on button "Next" at bounding box center [945, 422] width 114 height 44
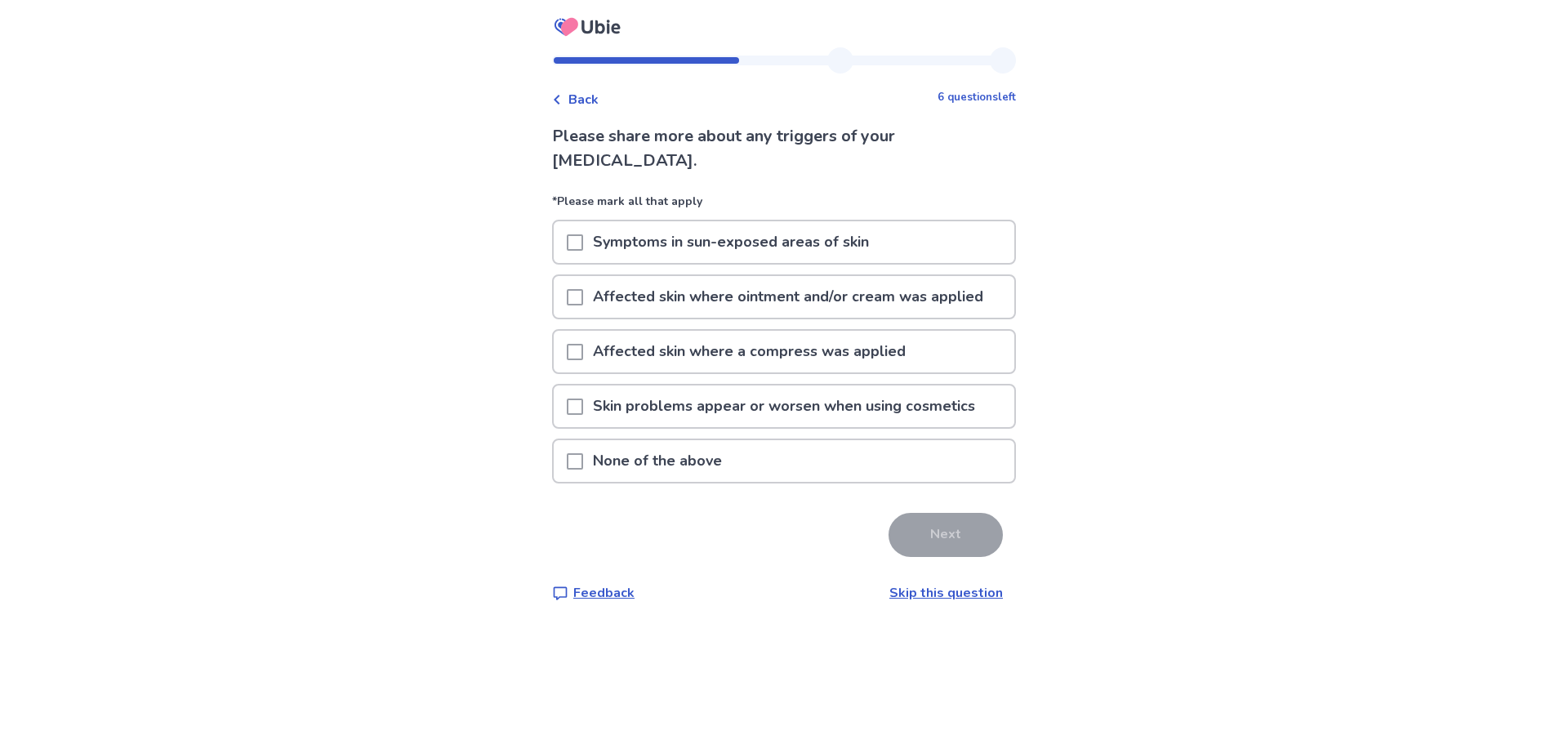
click at [579, 466] on span at bounding box center [575, 461] width 16 height 16
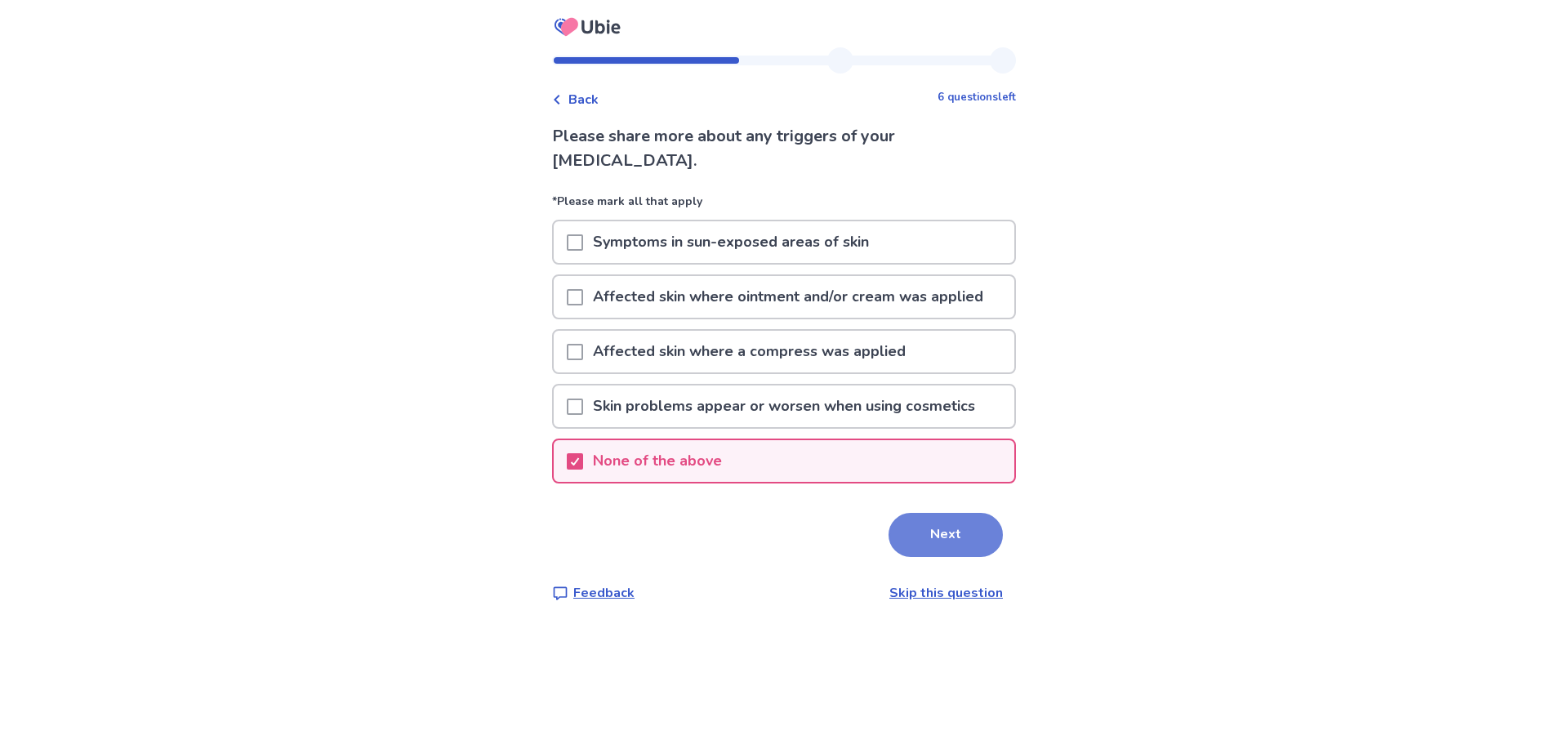
click at [942, 533] on button "Next" at bounding box center [945, 535] width 114 height 44
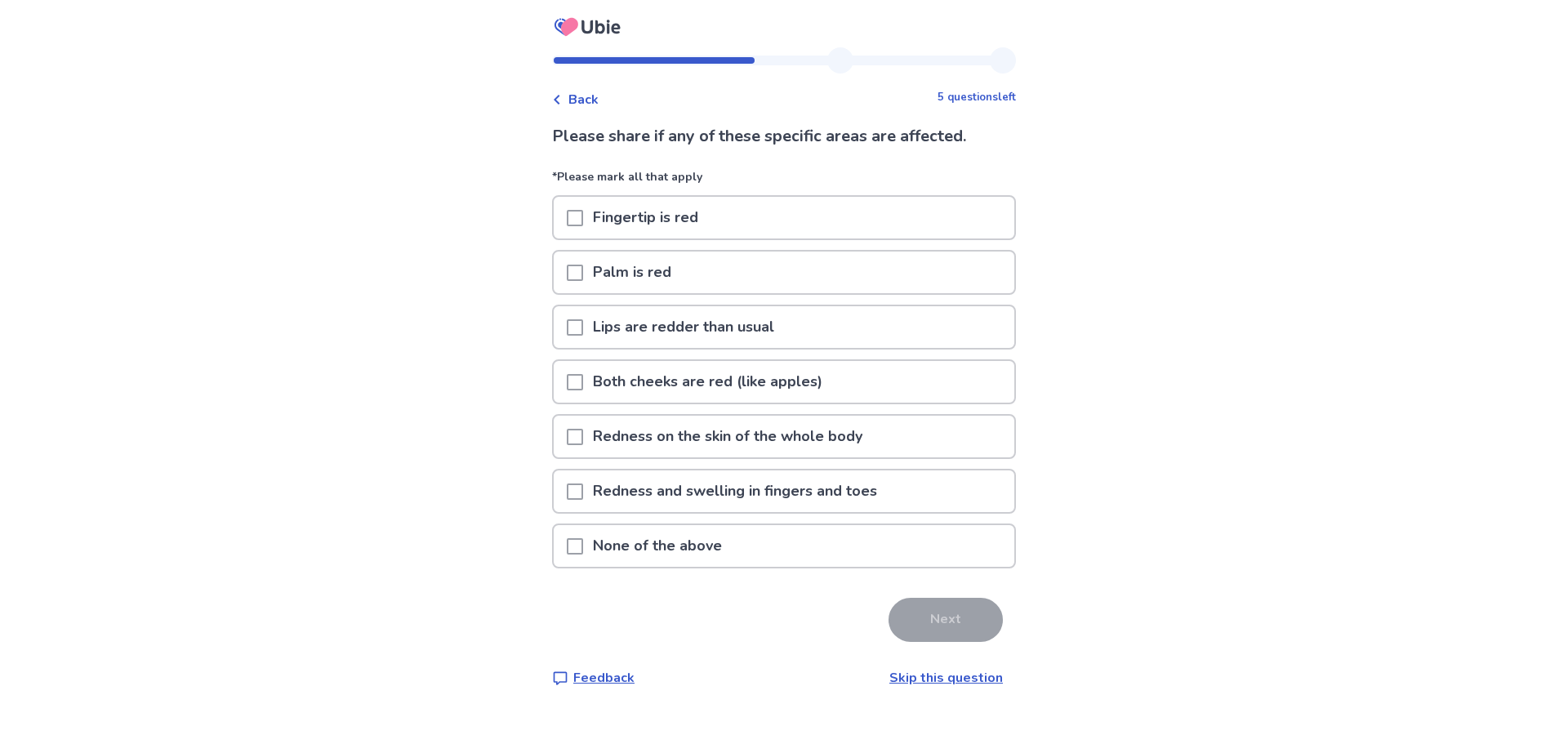
click at [697, 551] on p "None of the above" at bounding box center [657, 546] width 149 height 42
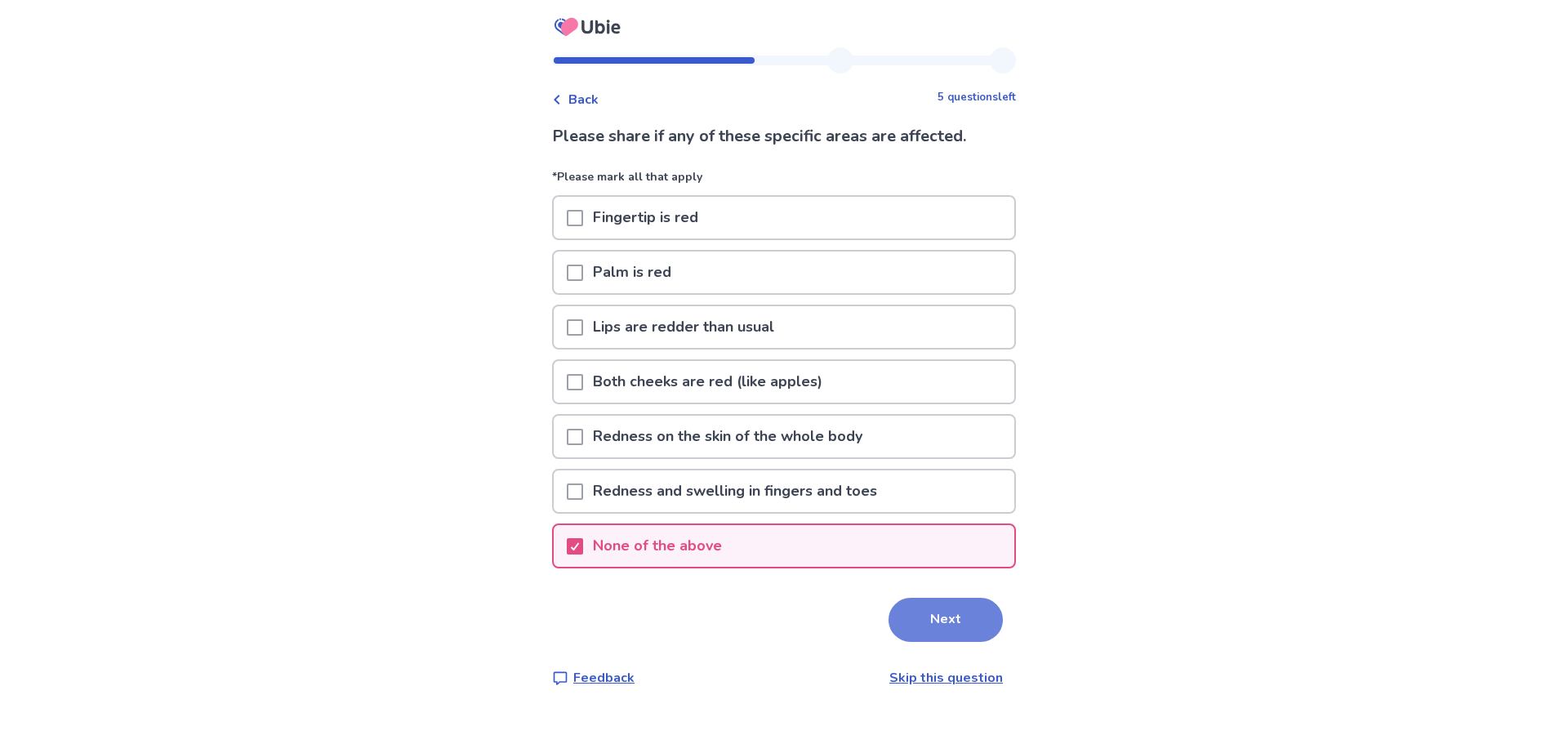
click at [934, 618] on button "Next" at bounding box center [945, 620] width 114 height 44
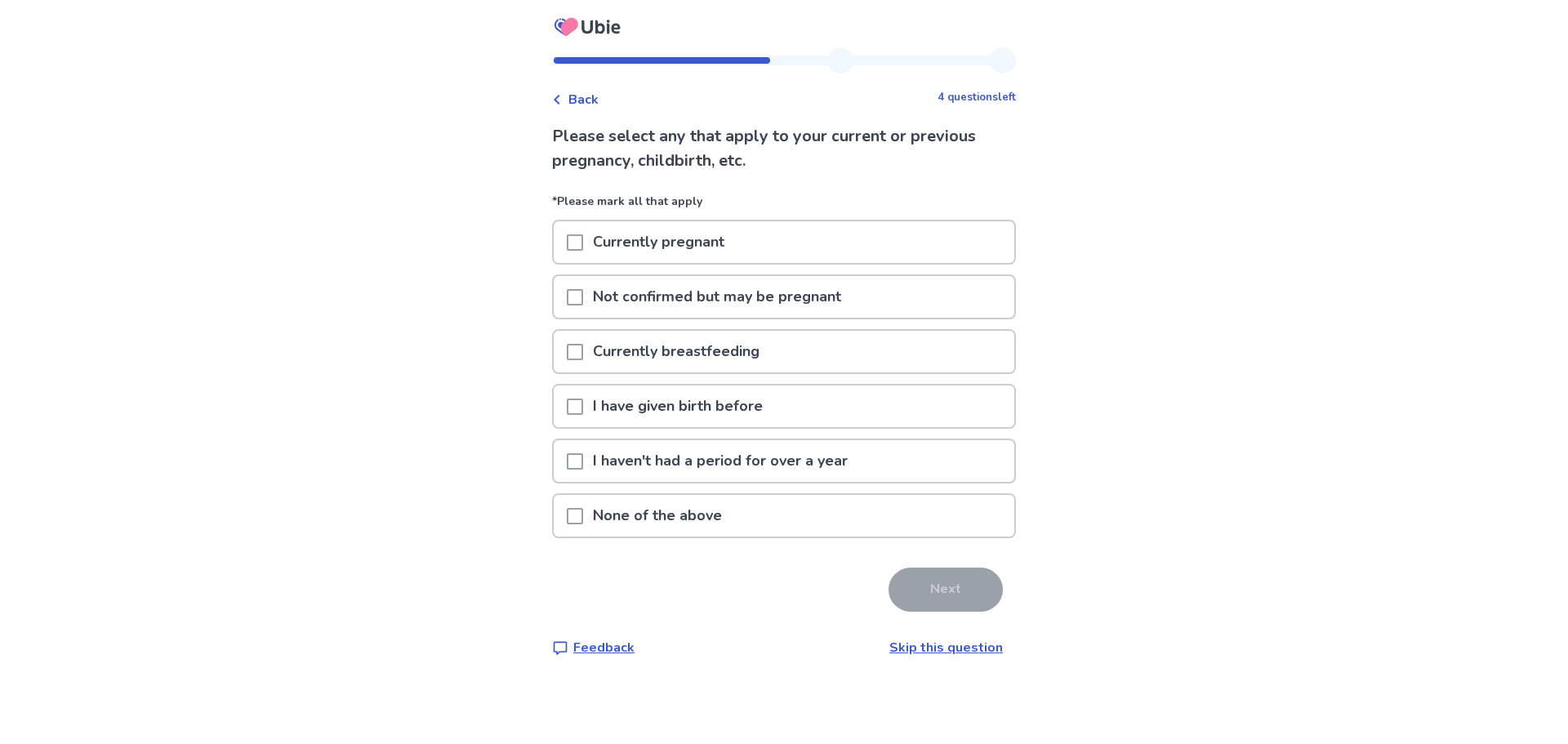
click at [578, 514] on span at bounding box center [575, 516] width 16 height 16
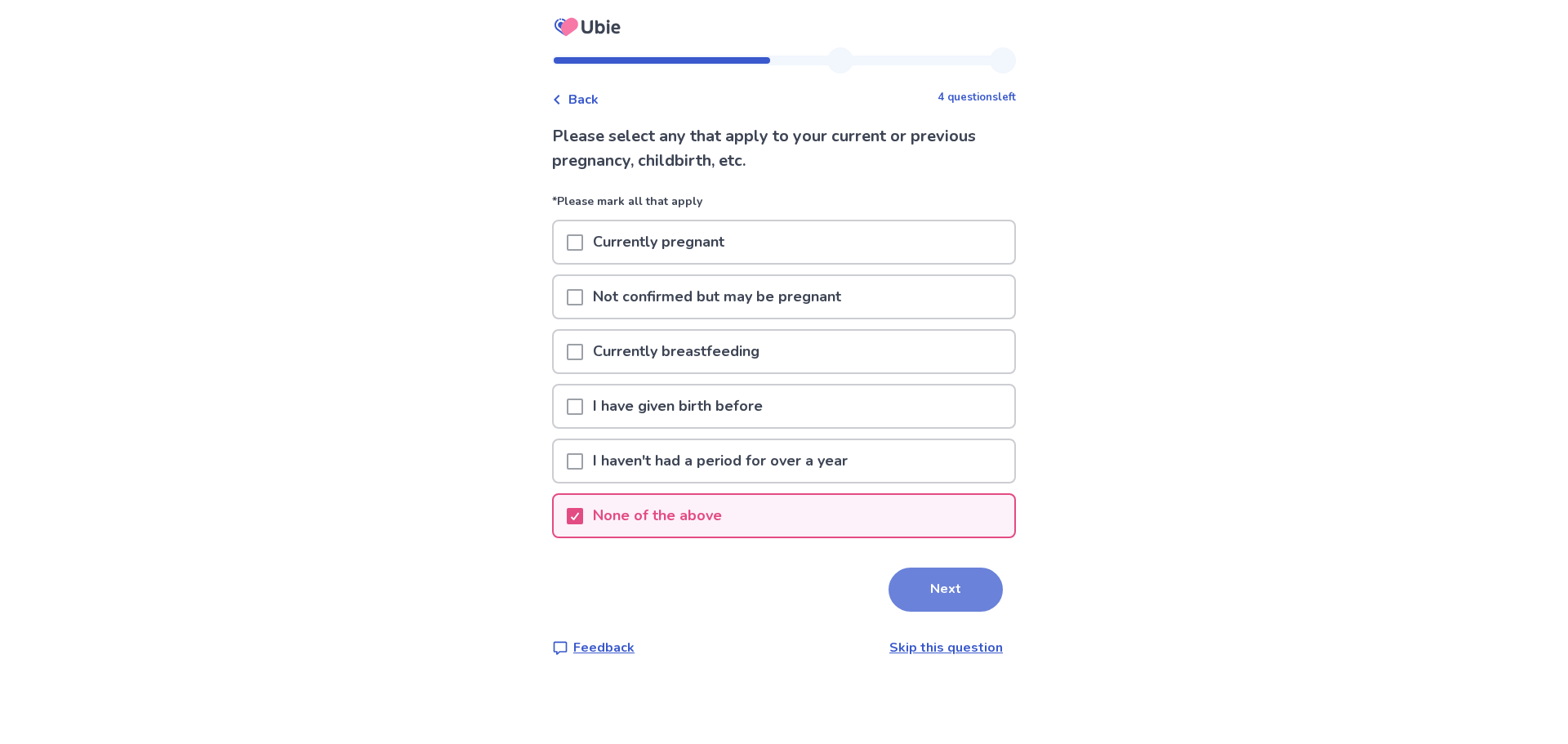
click at [946, 585] on button "Next" at bounding box center [945, 589] width 114 height 44
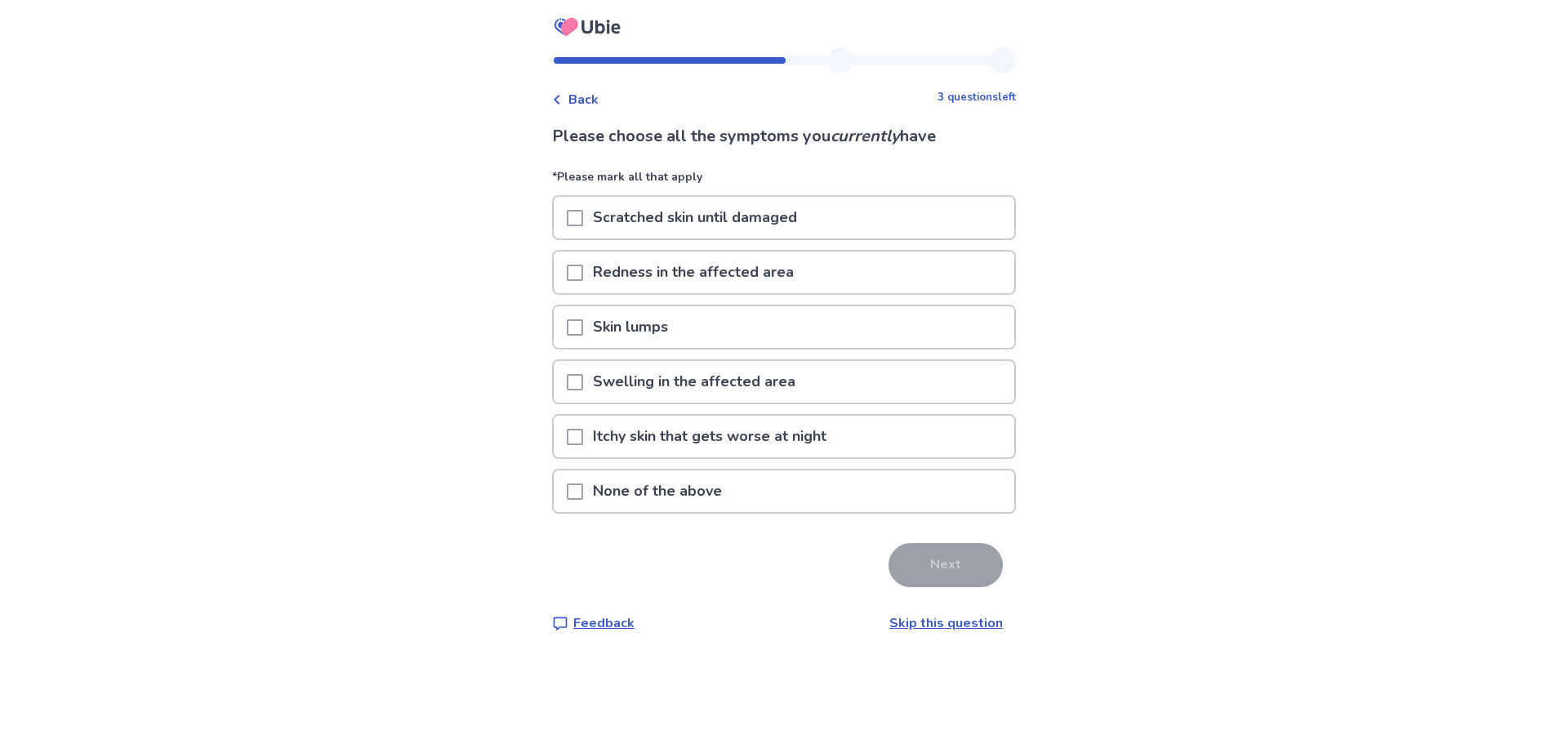
click at [580, 219] on span at bounding box center [575, 218] width 16 height 16
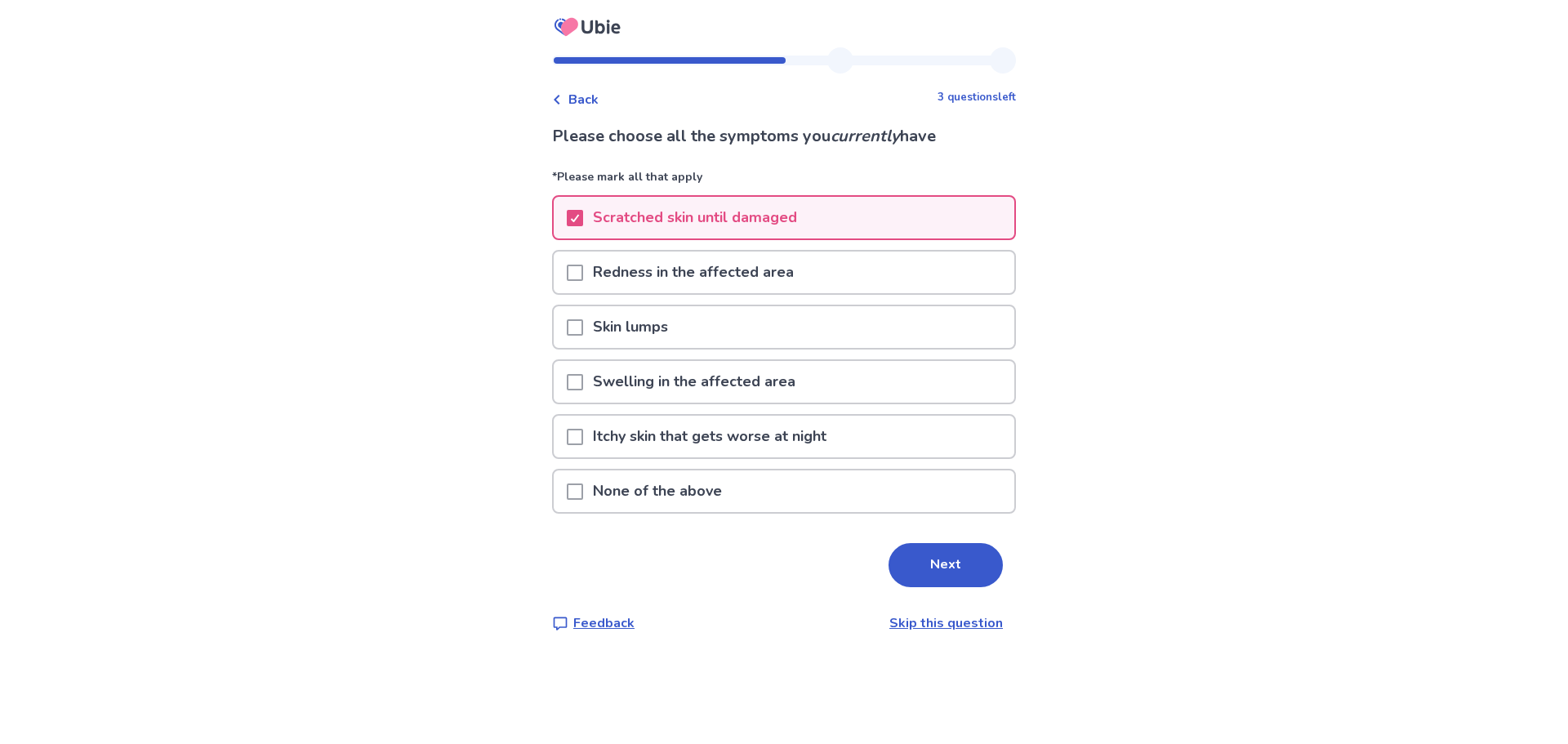
click at [583, 441] on span at bounding box center [575, 437] width 16 height 16
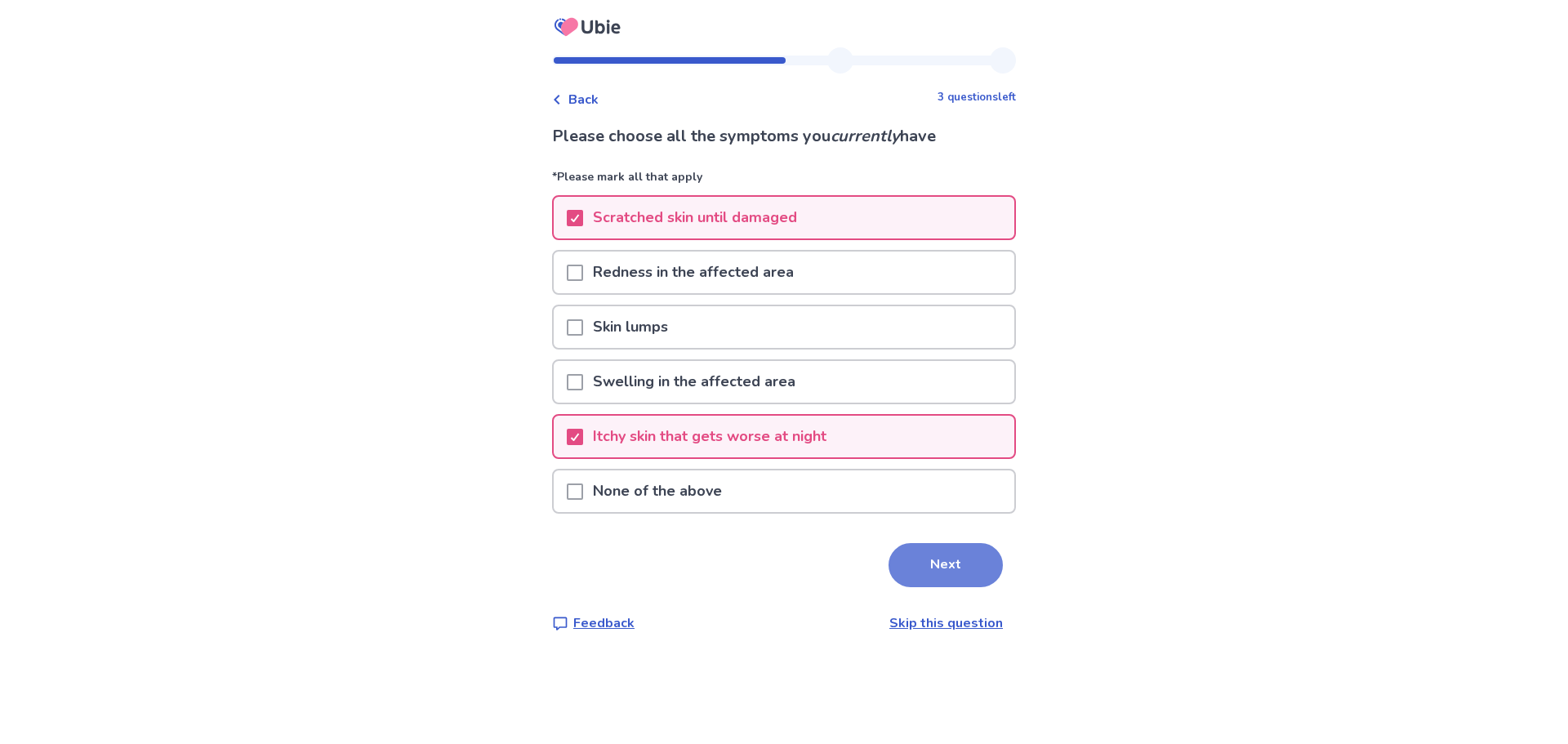
click at [944, 570] on button "Next" at bounding box center [945, 565] width 114 height 44
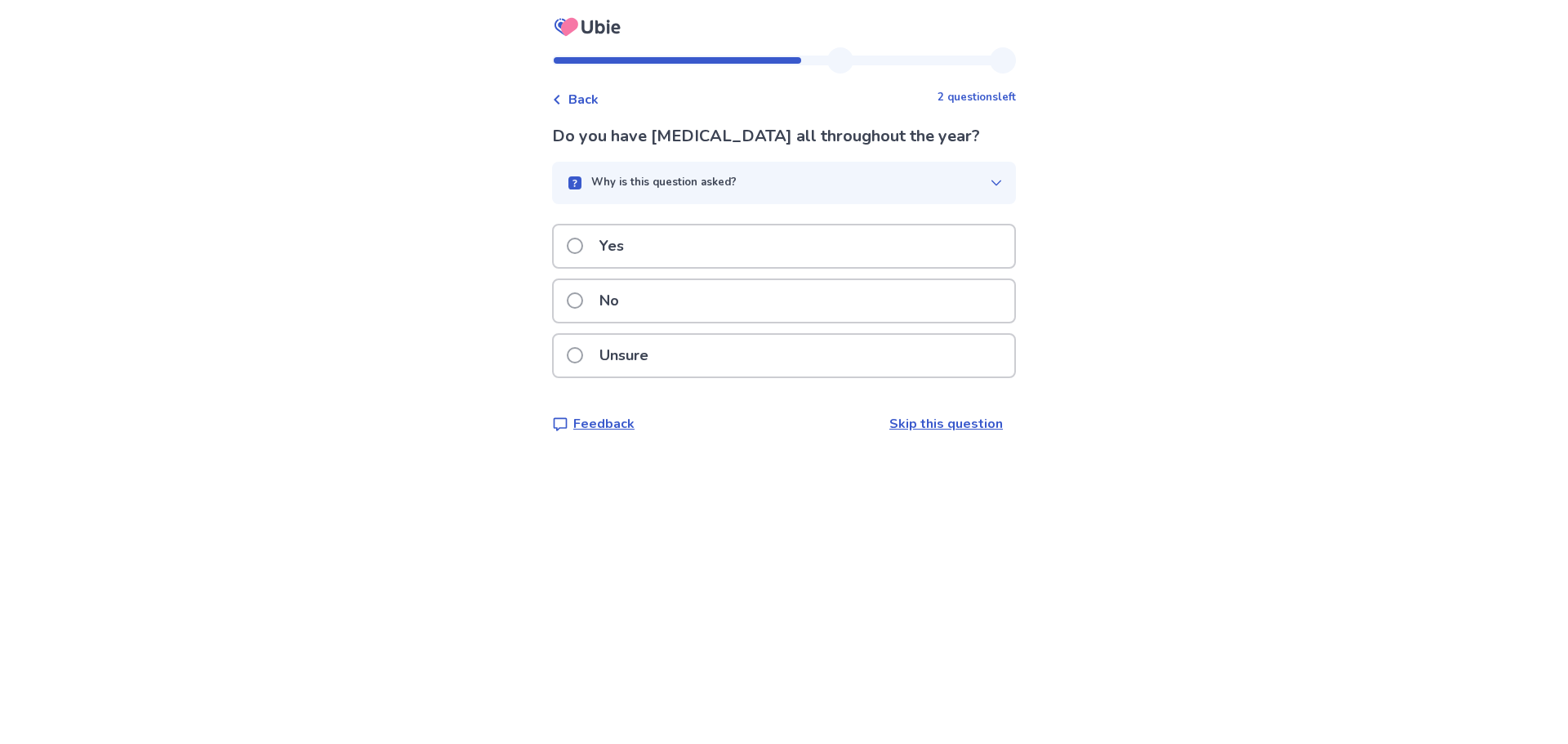
click at [678, 307] on div "No" at bounding box center [784, 301] width 460 height 42
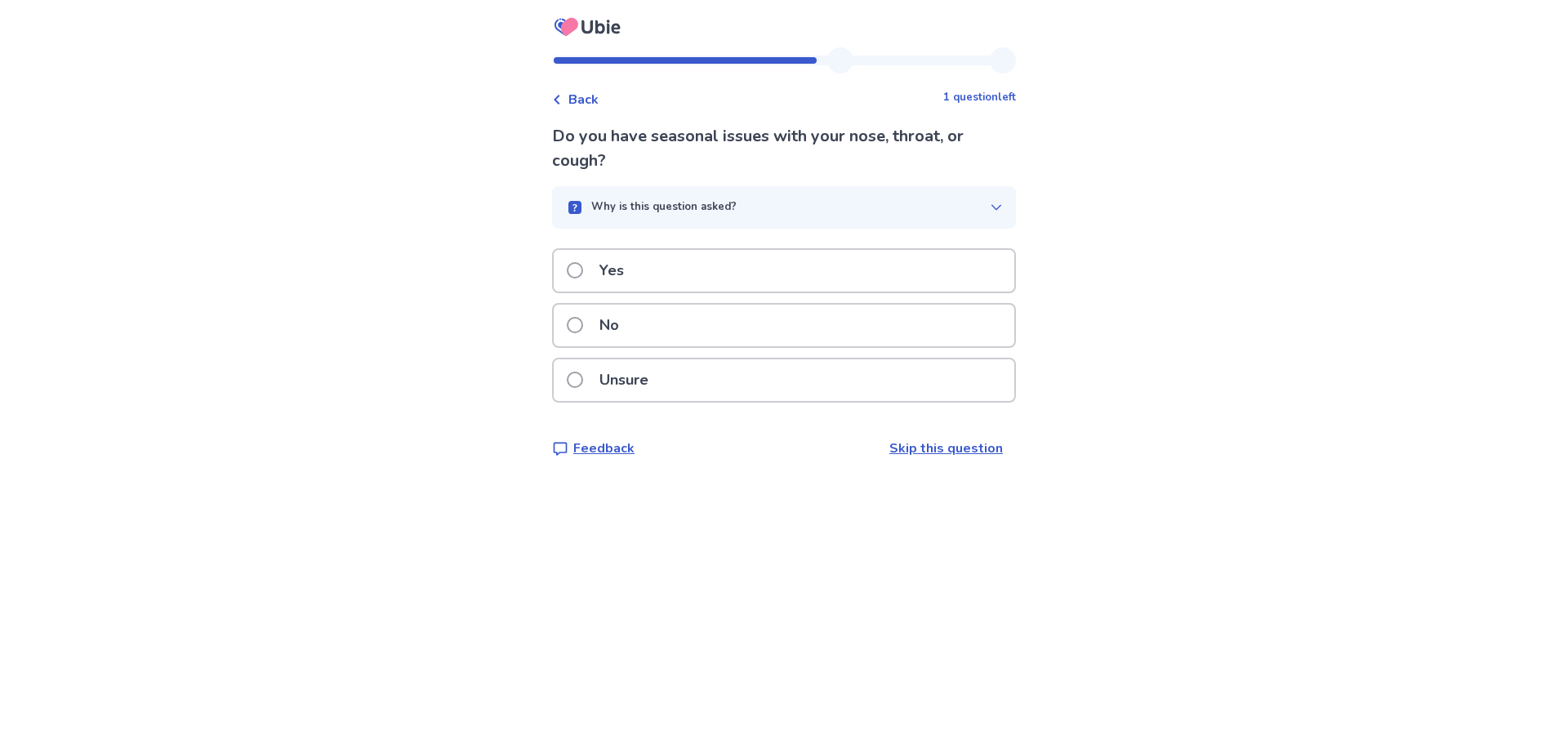
click at [974, 210] on div "Why is this question asked?" at bounding box center [778, 208] width 425 height 16
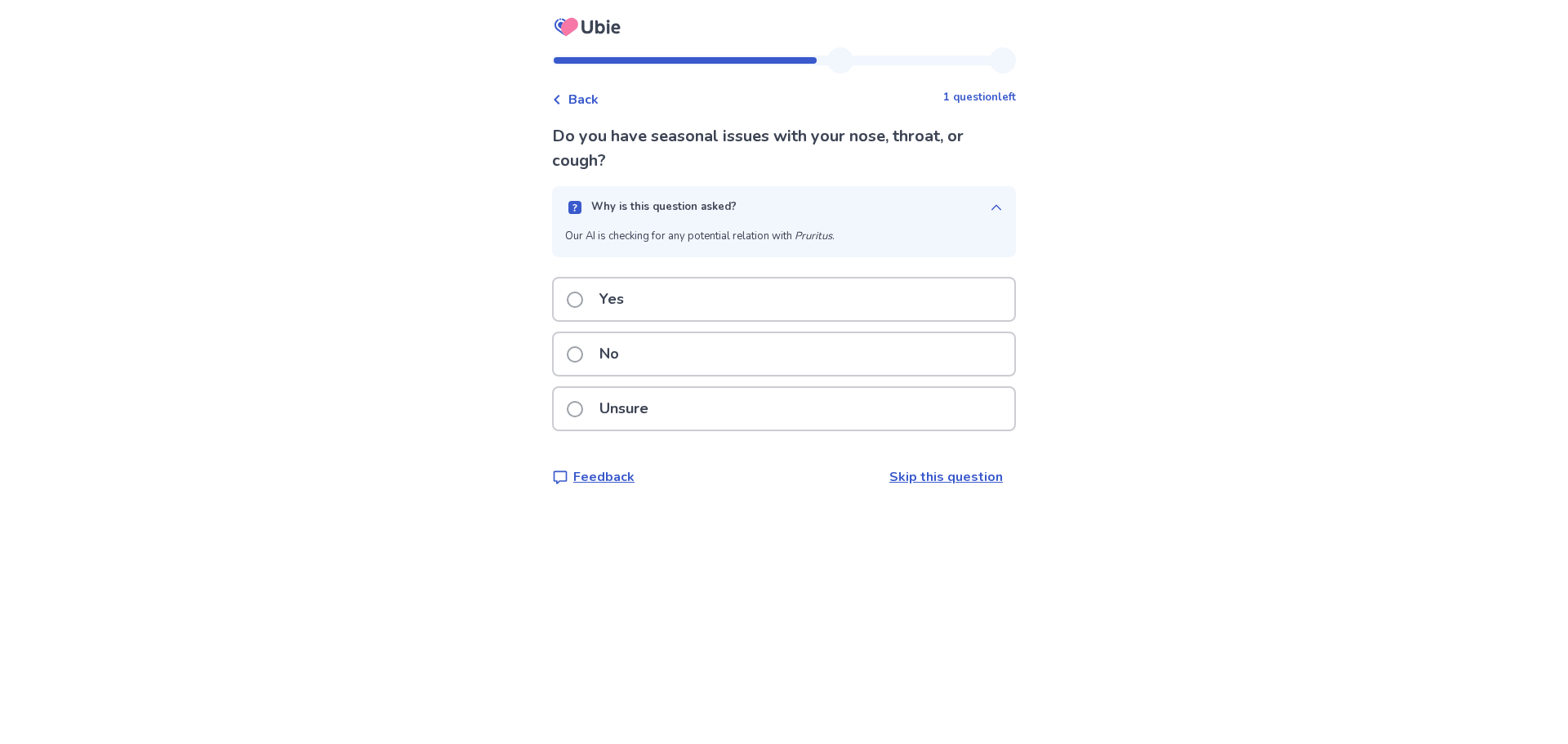
click at [583, 304] on span at bounding box center [575, 300] width 16 height 16
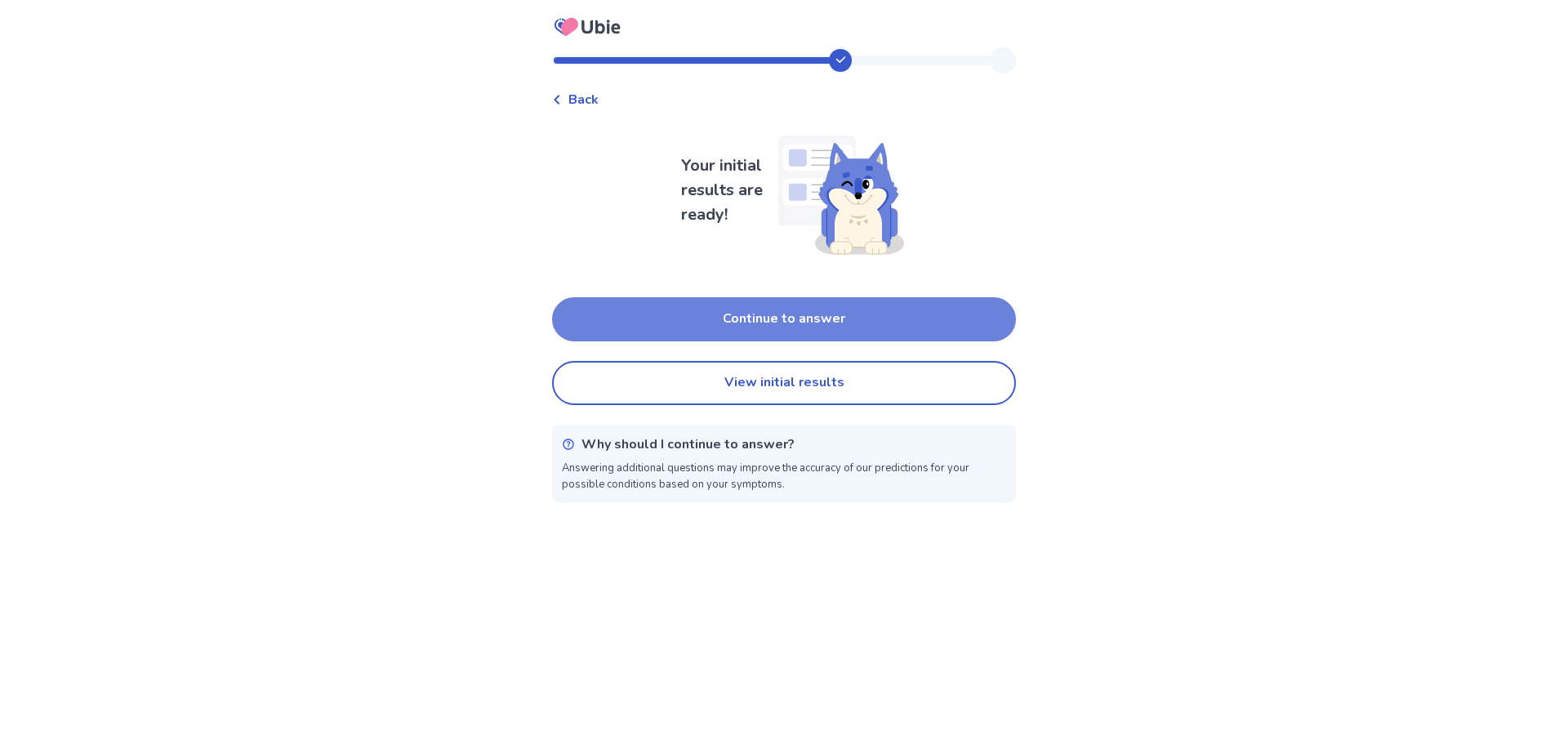
click at [818, 320] on button "Continue to answer" at bounding box center [784, 319] width 464 height 44
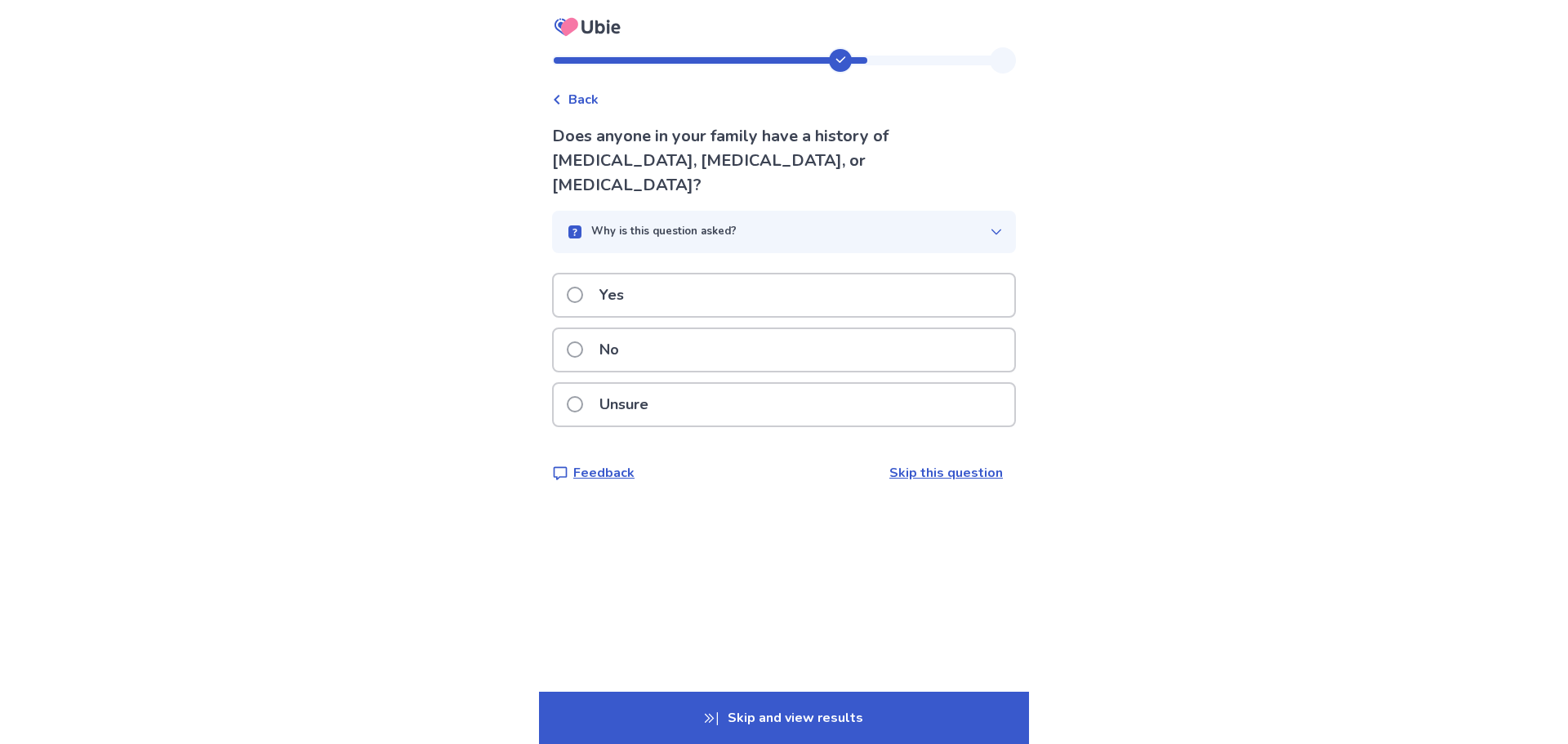
click at [673, 275] on div "Yes" at bounding box center [784, 295] width 460 height 42
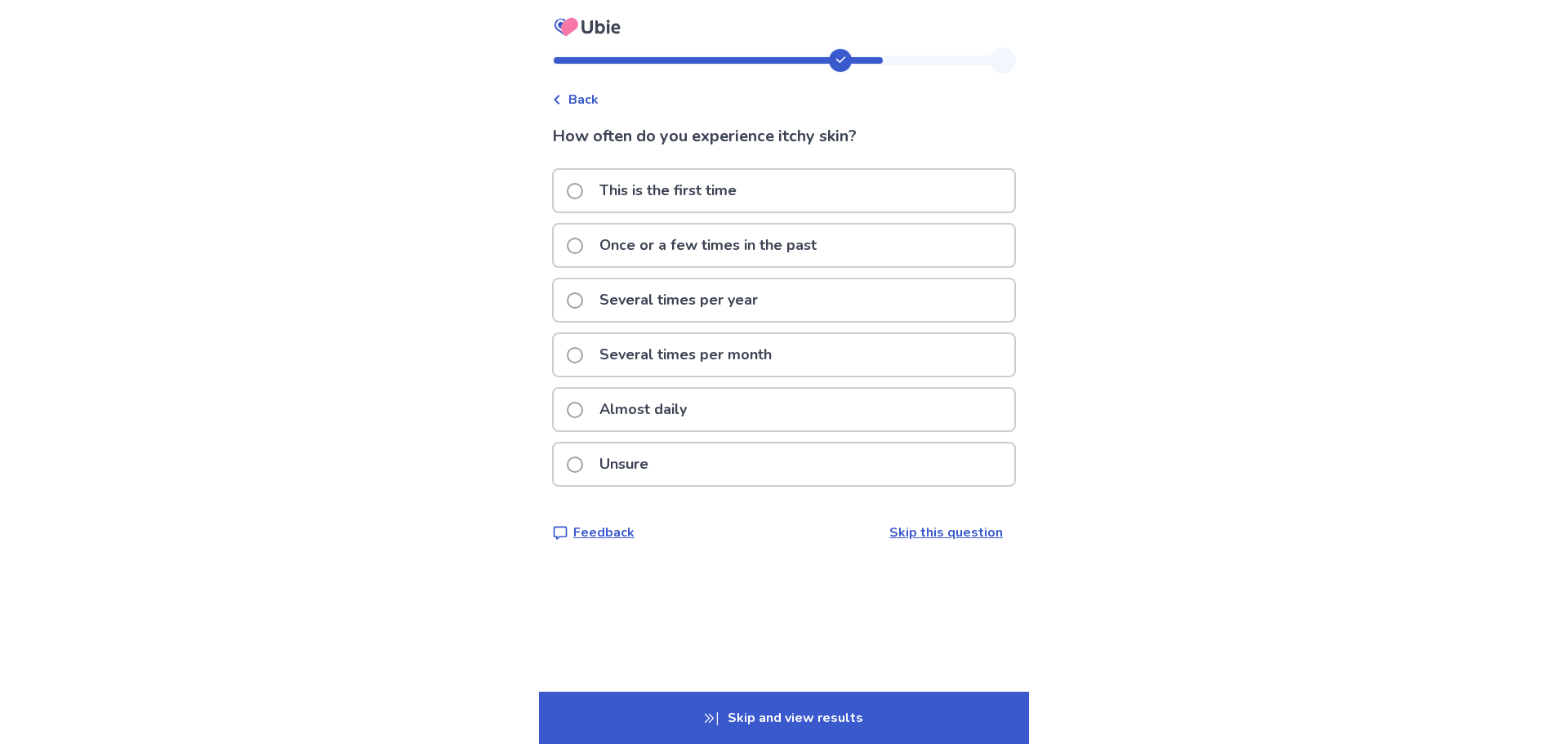
click at [592, 295] on label "Several times per year" at bounding box center [667, 300] width 201 height 42
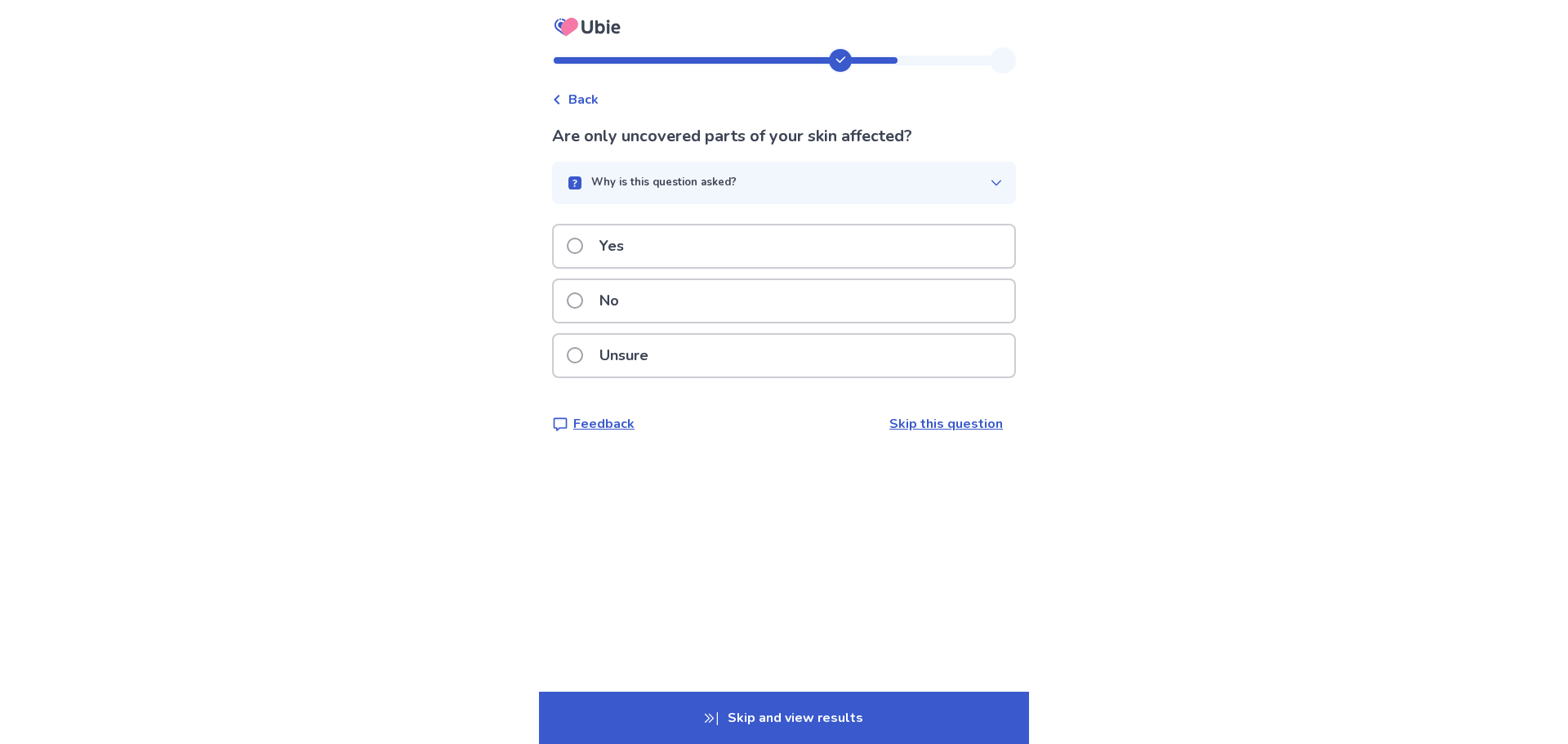
click at [595, 298] on label "No" at bounding box center [597, 301] width 62 height 42
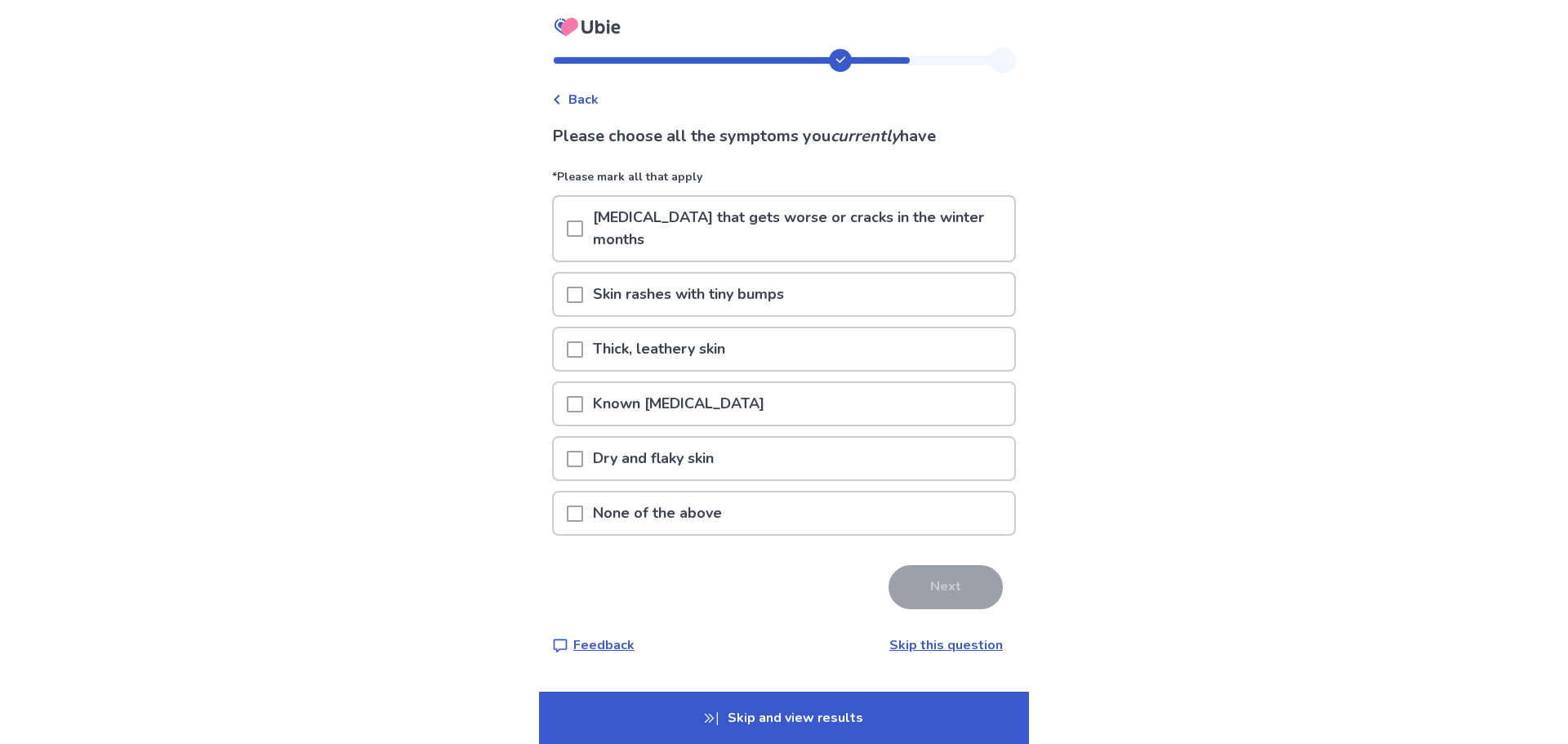
click at [583, 286] on span at bounding box center [575, 295] width 16 height 16
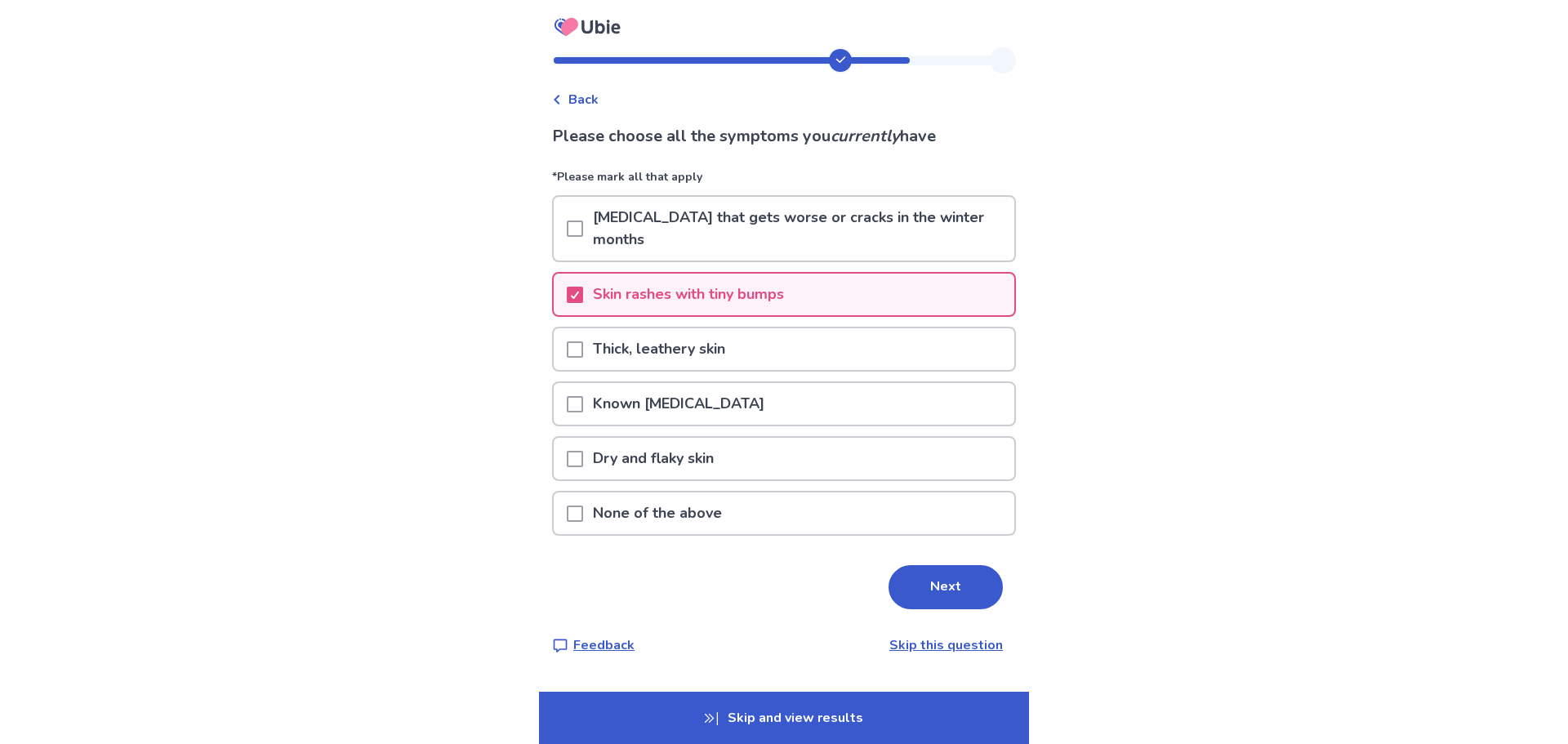
click at [583, 450] on span at bounding box center [575, 459] width 16 height 16
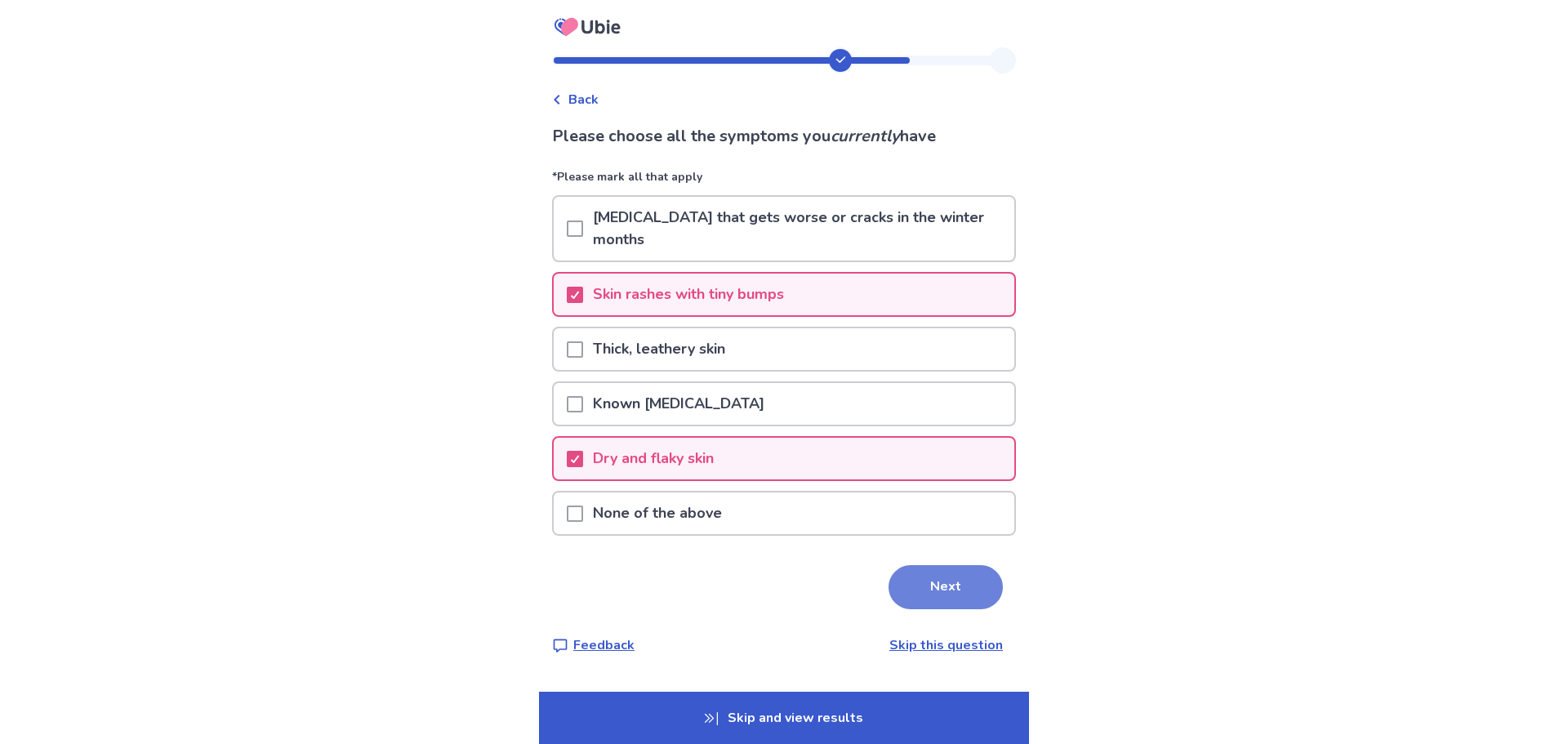
click at [923, 565] on button "Next" at bounding box center [945, 587] width 114 height 44
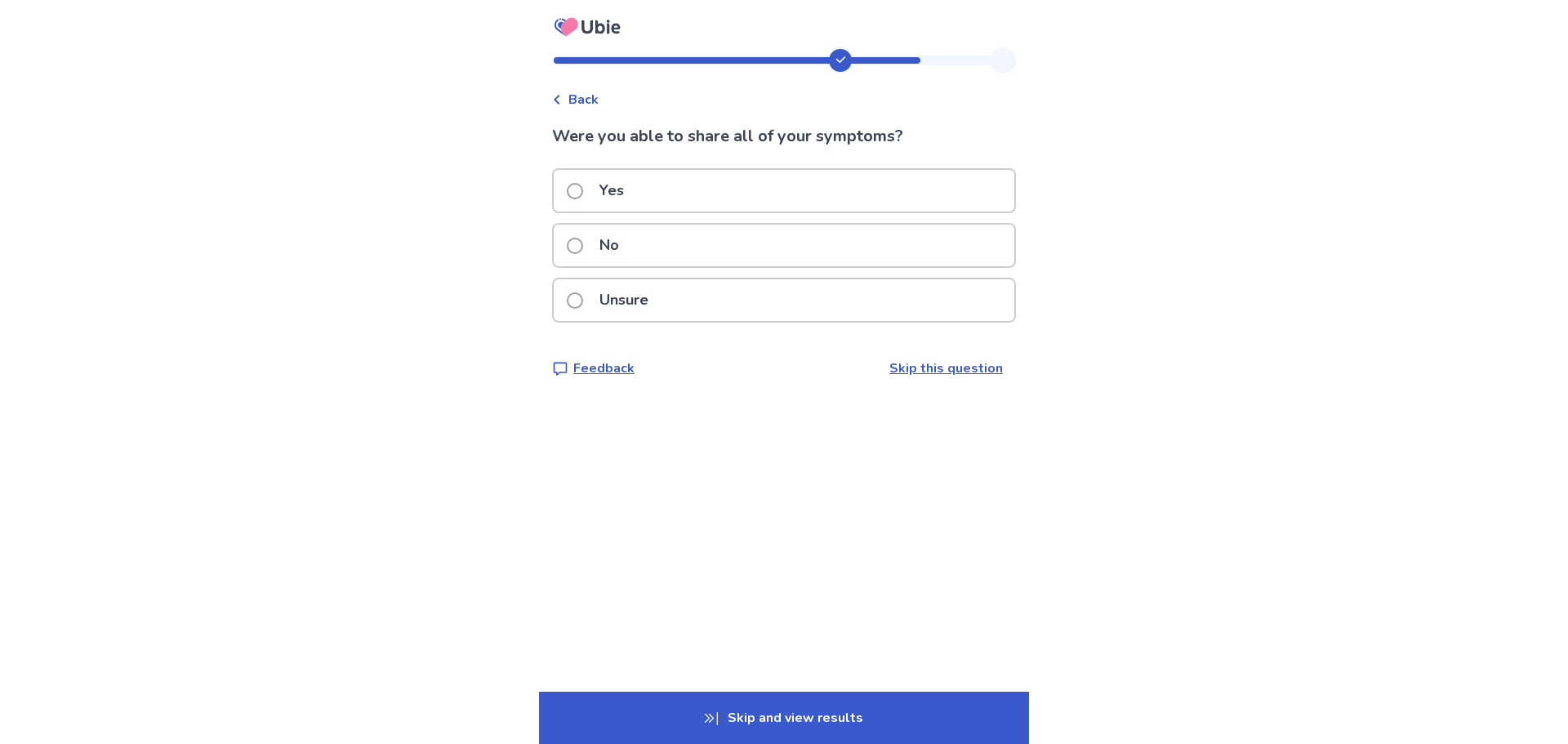
click at [583, 189] on span at bounding box center [575, 191] width 16 height 16
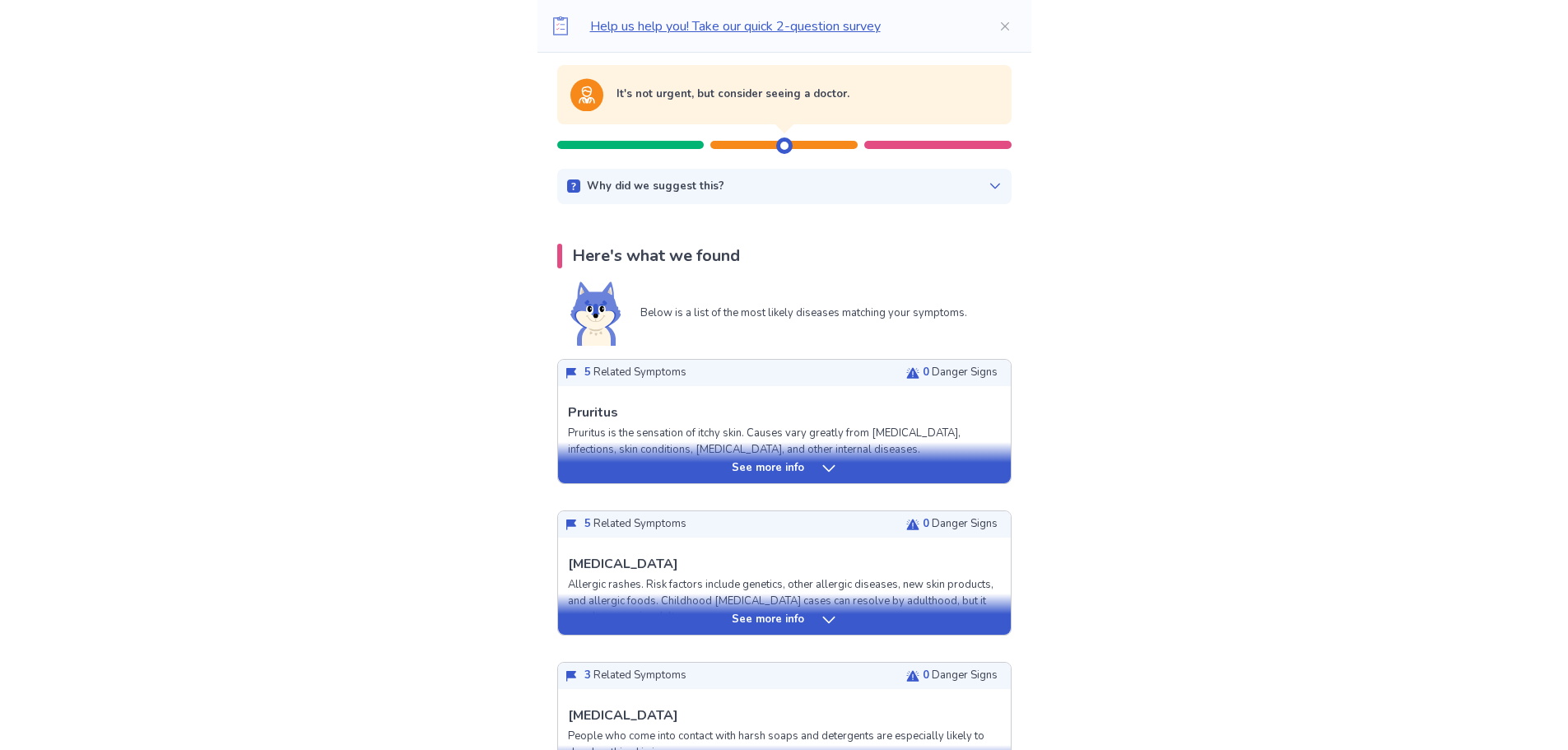
scroll to position [164, 0]
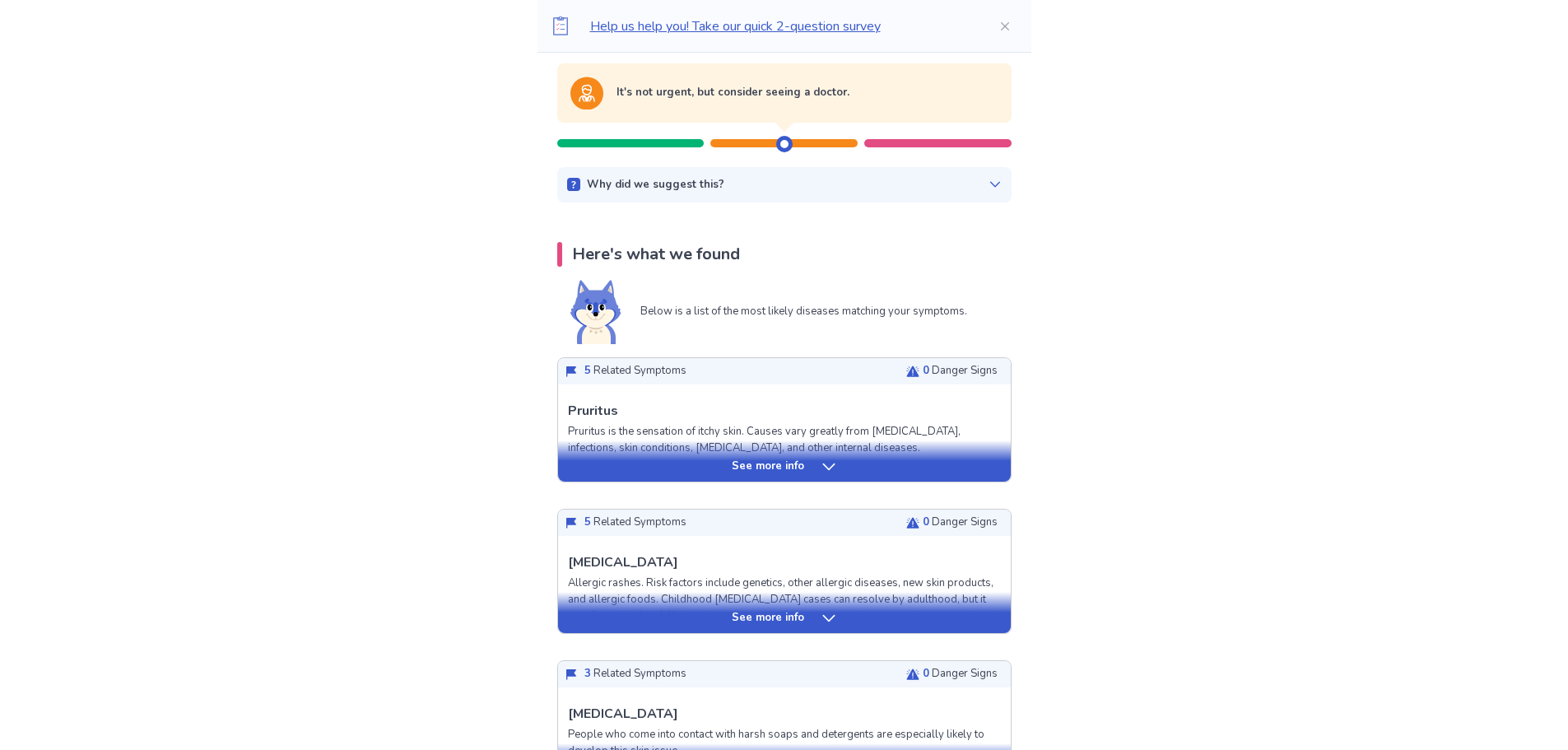
click at [822, 465] on icon at bounding box center [829, 466] width 13 height 6
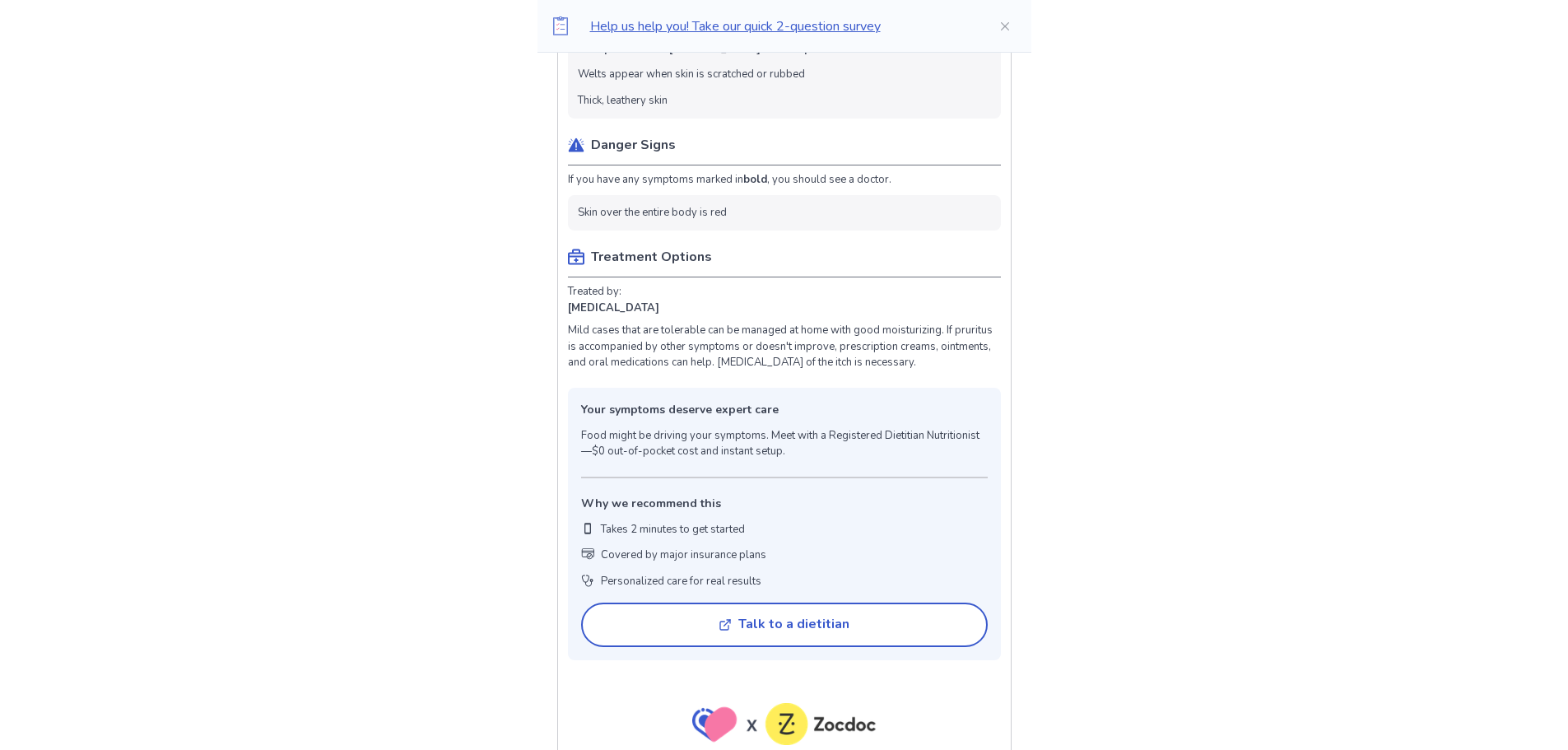
scroll to position [905, 0]
